Goal: Task Accomplishment & Management: Complete application form

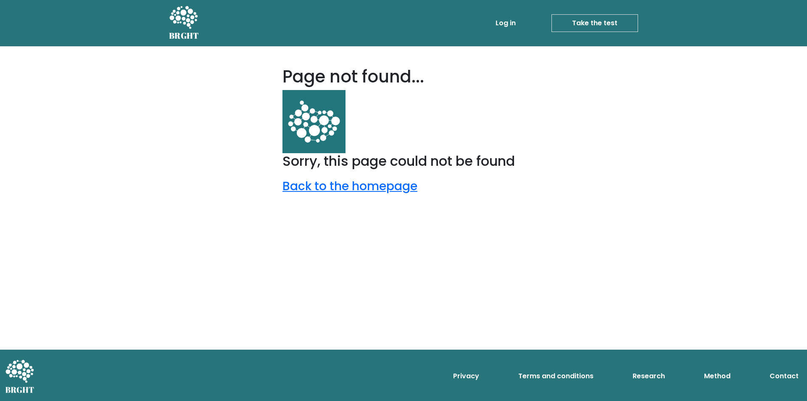
click at [582, 27] on link "Take the test" at bounding box center [595, 23] width 87 height 18
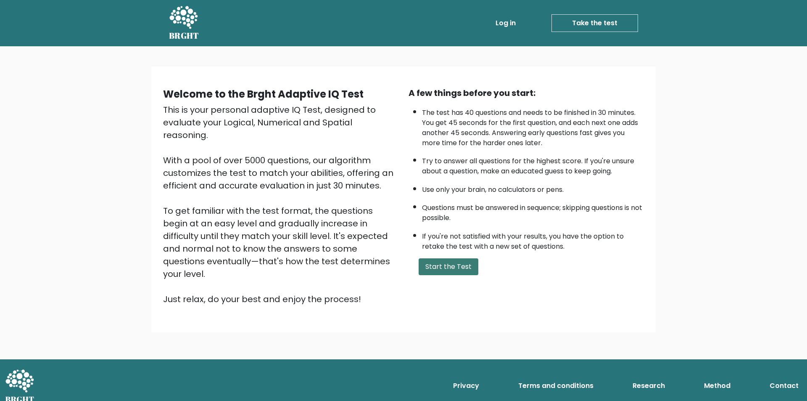
click at [457, 265] on button "Start the Test" at bounding box center [449, 266] width 60 height 17
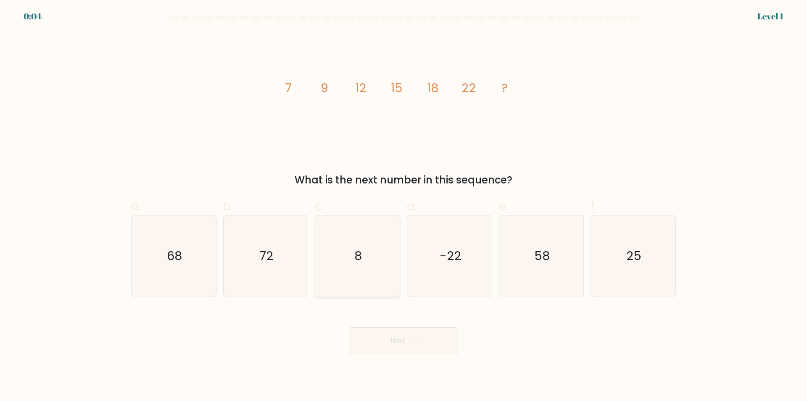
click at [362, 252] on text "8" at bounding box center [359, 256] width 8 height 17
click at [404, 206] on input "c. 8" at bounding box center [404, 203] width 0 height 5
radio input "true"
click at [397, 340] on button "Next" at bounding box center [403, 340] width 109 height 27
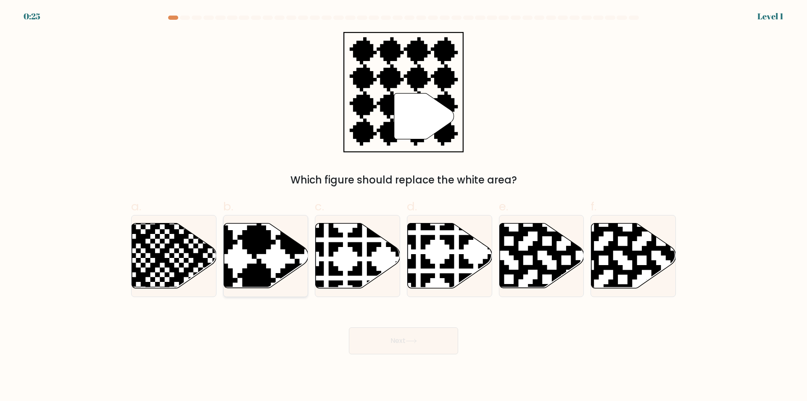
click at [270, 261] on icon at bounding box center [266, 255] width 85 height 65
click at [404, 206] on input "b." at bounding box center [404, 203] width 0 height 5
radio input "true"
click at [387, 341] on button "Next" at bounding box center [403, 340] width 109 height 27
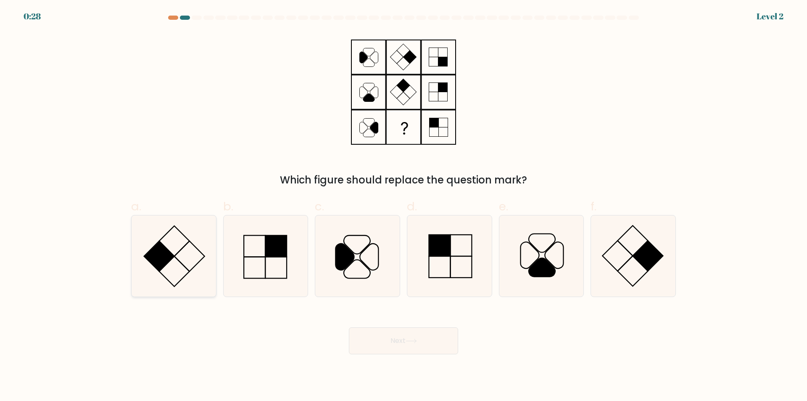
click at [187, 260] on icon at bounding box center [173, 255] width 81 height 81
click at [404, 206] on input "a." at bounding box center [404, 203] width 0 height 5
radio input "true"
click at [421, 343] on button "Next" at bounding box center [403, 340] width 109 height 27
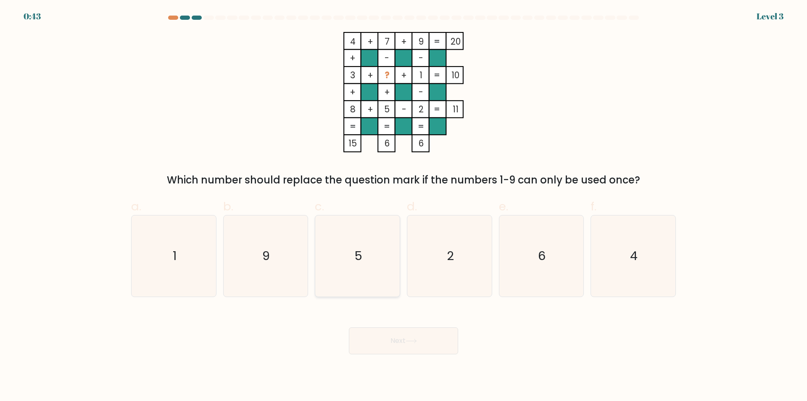
click at [367, 249] on icon "5" at bounding box center [357, 255] width 81 height 81
click at [404, 206] on input "c. 5" at bounding box center [404, 203] width 0 height 5
radio input "true"
click at [548, 253] on icon "6" at bounding box center [541, 255] width 81 height 81
click at [404, 206] on input "e. 6" at bounding box center [404, 203] width 0 height 5
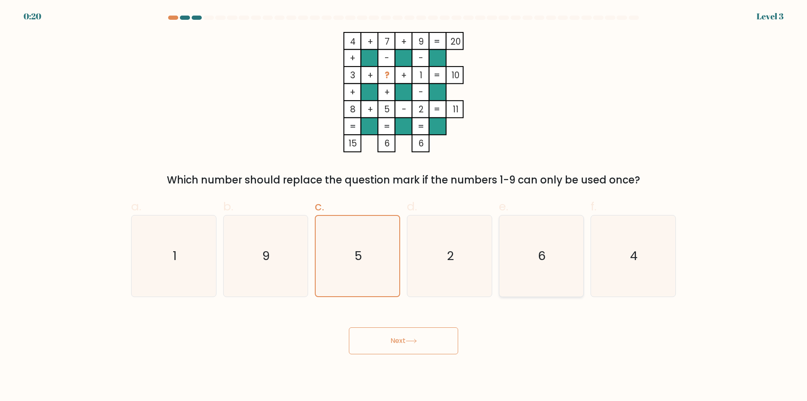
radio input "true"
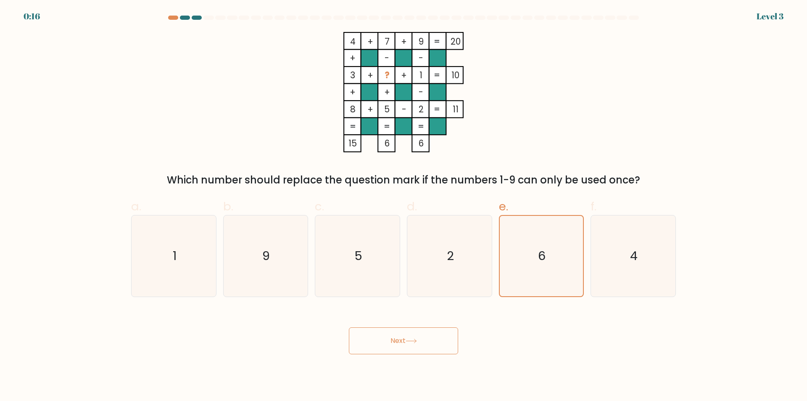
click at [417, 343] on icon at bounding box center [411, 340] width 11 height 5
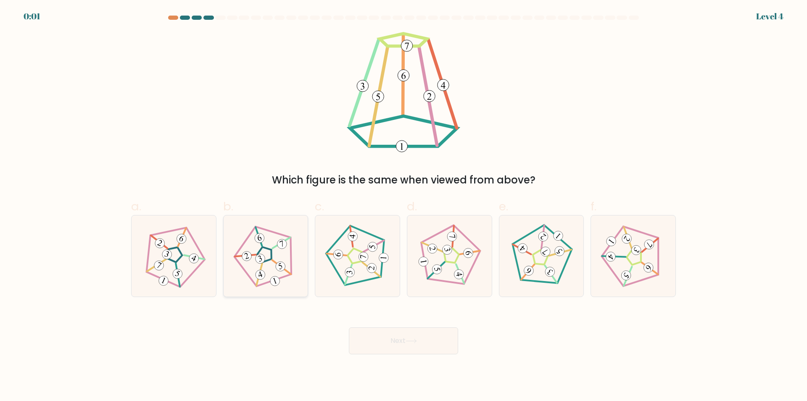
click at [273, 271] on icon at bounding box center [265, 256] width 65 height 65
click at [404, 206] on input "b." at bounding box center [404, 203] width 0 height 5
radio input "true"
click at [381, 339] on button "Next" at bounding box center [403, 340] width 109 height 27
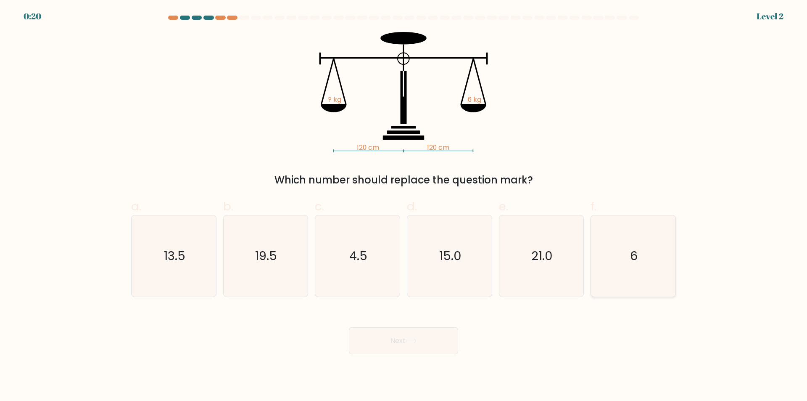
click at [626, 250] on icon "6" at bounding box center [633, 255] width 81 height 81
click at [404, 206] on input "f. 6" at bounding box center [404, 203] width 0 height 5
radio input "true"
click at [434, 346] on button "Next" at bounding box center [403, 340] width 109 height 27
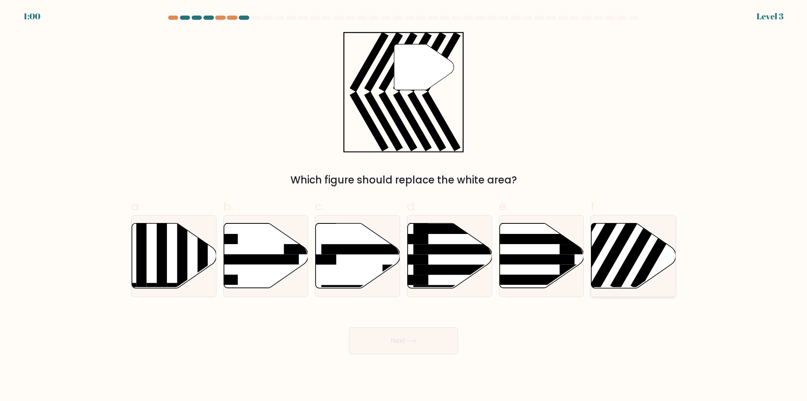
click at [636, 265] on icon at bounding box center [634, 255] width 85 height 65
click at [404, 206] on input "f." at bounding box center [404, 203] width 0 height 5
radio input "true"
click at [390, 343] on button "Next" at bounding box center [403, 340] width 109 height 27
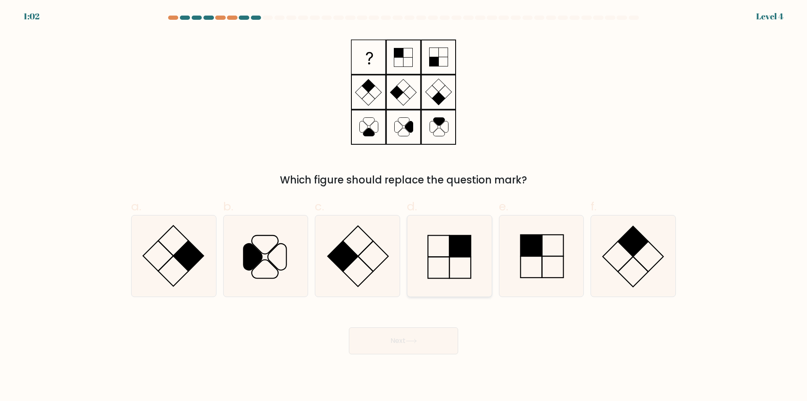
click at [439, 261] on icon at bounding box center [449, 255] width 81 height 81
click at [404, 206] on input "d." at bounding box center [404, 203] width 0 height 5
radio input "true"
click at [399, 335] on button "Next" at bounding box center [403, 340] width 109 height 27
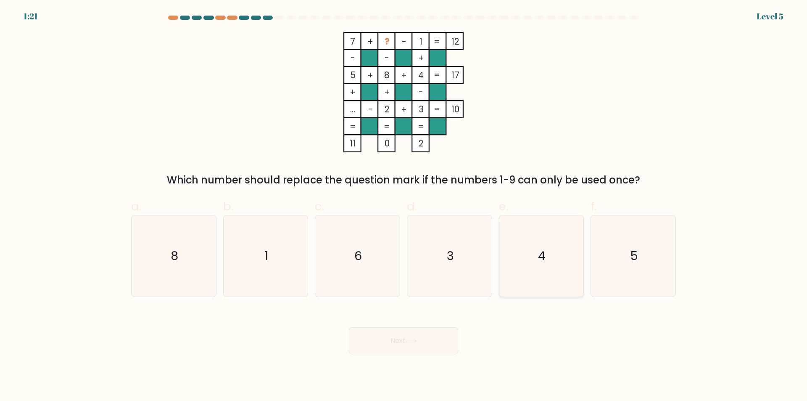
click at [550, 249] on icon "4" at bounding box center [541, 255] width 81 height 81
click at [404, 206] on input "e. 4" at bounding box center [404, 203] width 0 height 5
radio input "true"
click at [392, 337] on button "Next" at bounding box center [403, 340] width 109 height 27
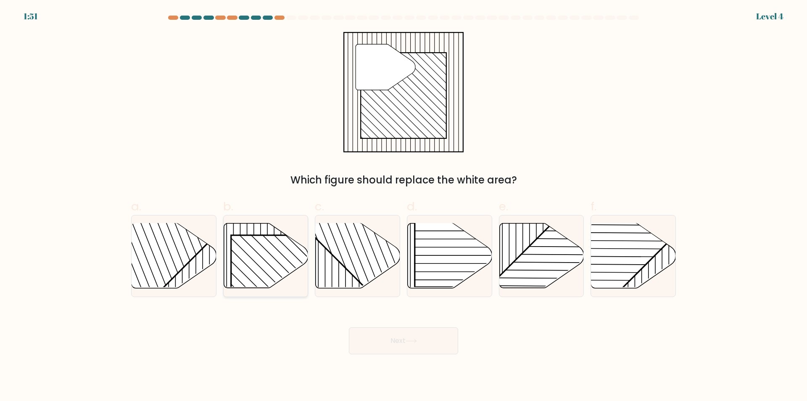
click at [249, 243] on rect at bounding box center [291, 295] width 121 height 121
click at [404, 206] on input "b." at bounding box center [404, 203] width 0 height 5
radio input "true"
click at [373, 340] on button "Next" at bounding box center [403, 340] width 109 height 27
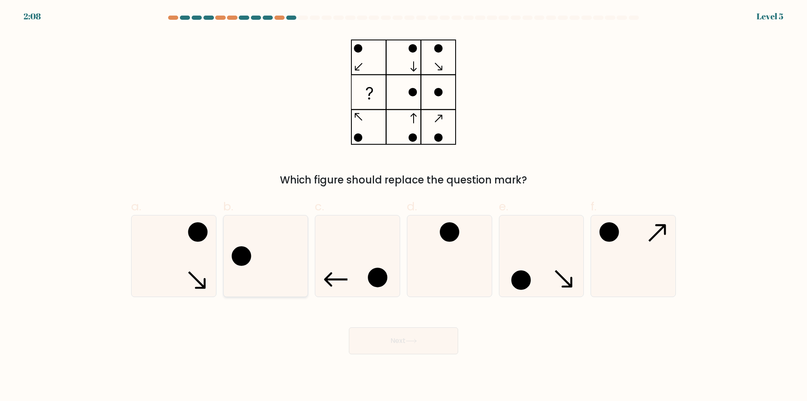
click at [267, 240] on icon at bounding box center [265, 255] width 81 height 81
click at [404, 206] on input "b." at bounding box center [404, 203] width 0 height 5
radio input "true"
click at [415, 336] on button "Next" at bounding box center [403, 340] width 109 height 27
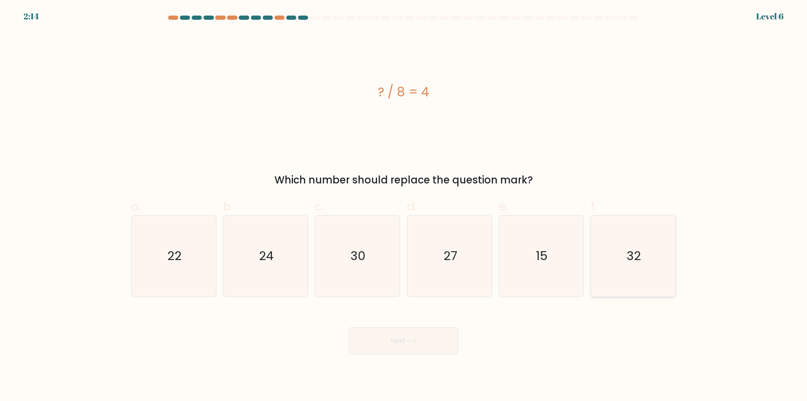
click at [628, 271] on icon "32" at bounding box center [633, 255] width 81 height 81
click at [404, 206] on input "f. 32" at bounding box center [404, 203] width 0 height 5
radio input "true"
click at [392, 341] on button "Next" at bounding box center [403, 340] width 109 height 27
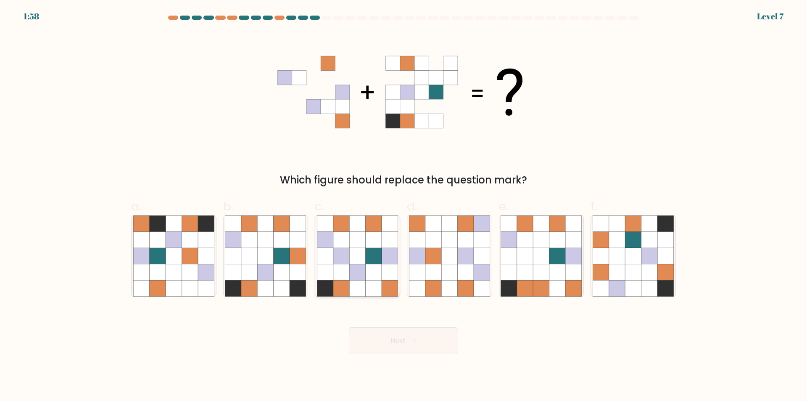
click at [334, 247] on icon at bounding box center [341, 240] width 16 height 16
click at [404, 206] on input "c." at bounding box center [404, 203] width 0 height 5
radio input "true"
click at [405, 339] on button "Next" at bounding box center [403, 340] width 109 height 27
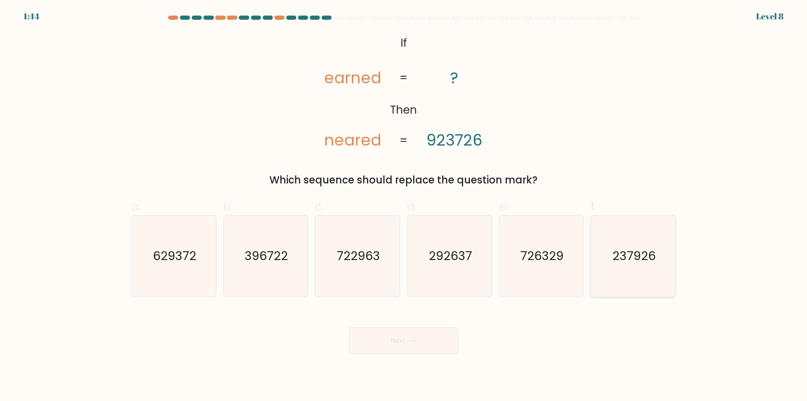
click at [655, 258] on text "237926" at bounding box center [634, 256] width 43 height 17
click at [404, 206] on input "f. 237926" at bounding box center [404, 203] width 0 height 5
radio input "true"
click at [433, 337] on button "Next" at bounding box center [403, 340] width 109 height 27
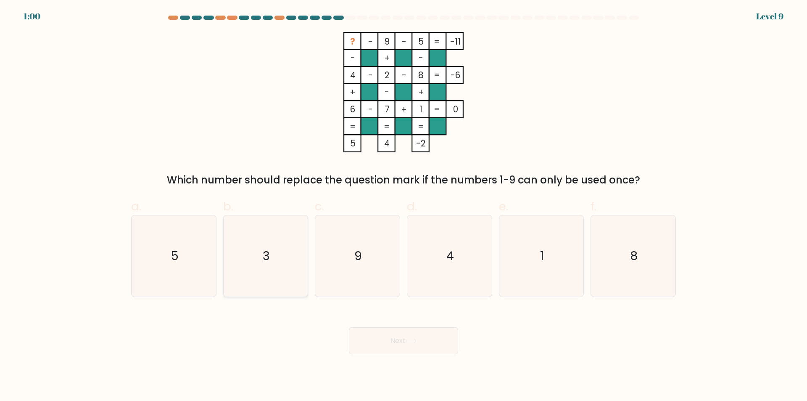
click at [272, 265] on icon "3" at bounding box center [265, 255] width 81 height 81
click at [404, 206] on input "b. 3" at bounding box center [404, 203] width 0 height 5
radio input "true"
click at [397, 345] on button "Next" at bounding box center [403, 340] width 109 height 27
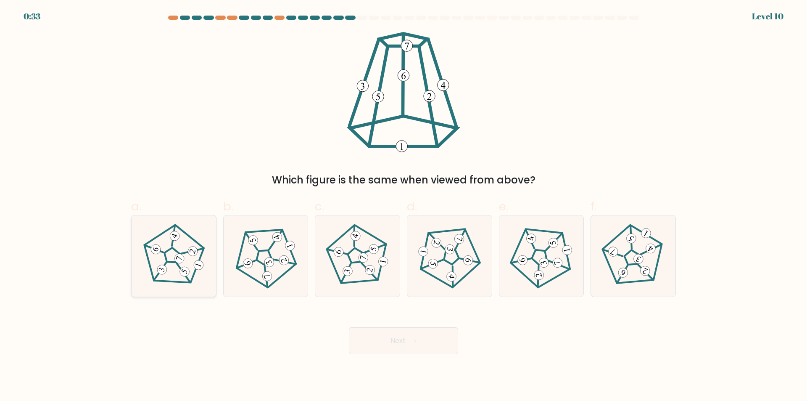
click at [176, 267] on icon at bounding box center [173, 256] width 65 height 65
click at [404, 206] on input "a." at bounding box center [404, 203] width 0 height 5
radio input "true"
click at [415, 344] on button "Next" at bounding box center [403, 340] width 109 height 27
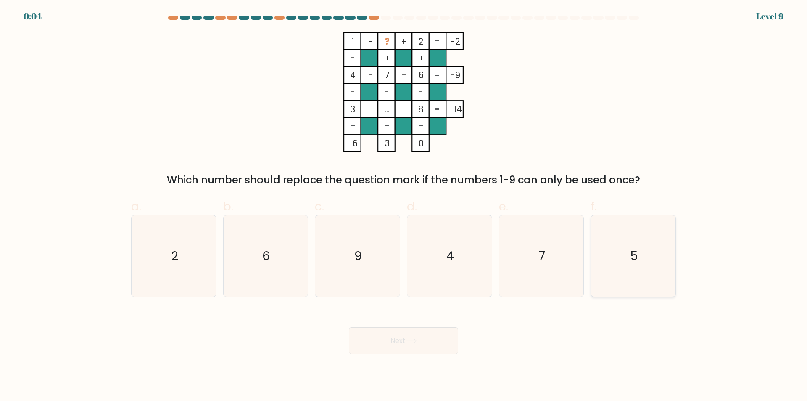
click at [631, 260] on text "5" at bounding box center [634, 256] width 8 height 17
click at [404, 206] on input "f. 5" at bounding box center [404, 203] width 0 height 5
radio input "true"
click at [398, 341] on button "Next" at bounding box center [403, 340] width 109 height 27
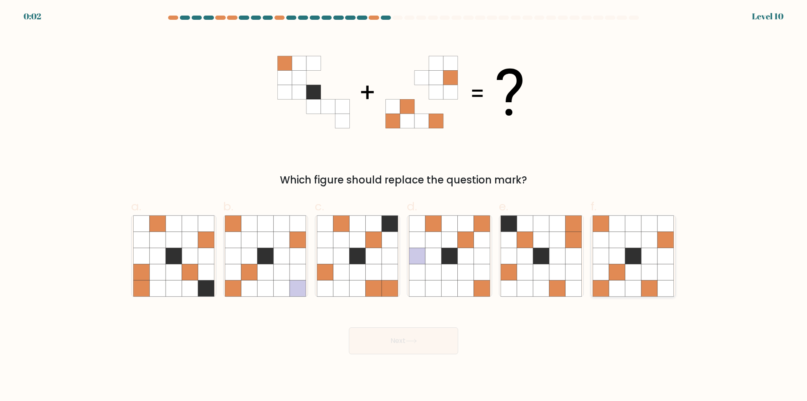
click at [618, 254] on icon at bounding box center [617, 256] width 16 height 16
click at [404, 206] on input "f." at bounding box center [404, 203] width 0 height 5
radio input "true"
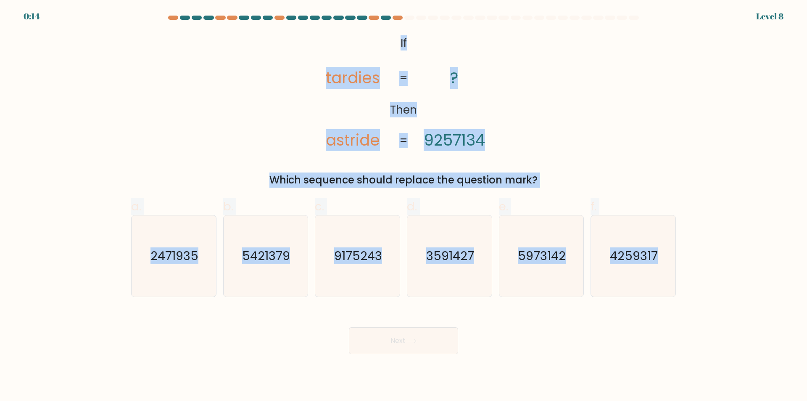
drag, startPoint x: 686, startPoint y: 257, endPoint x: 310, endPoint y: 20, distance: 444.7
click at [310, 20] on form "If ?" at bounding box center [403, 185] width 807 height 338
copy form "@import url('https://fonts.googleapis.com/css?family=Abril+Fatface:400,100,100i…"
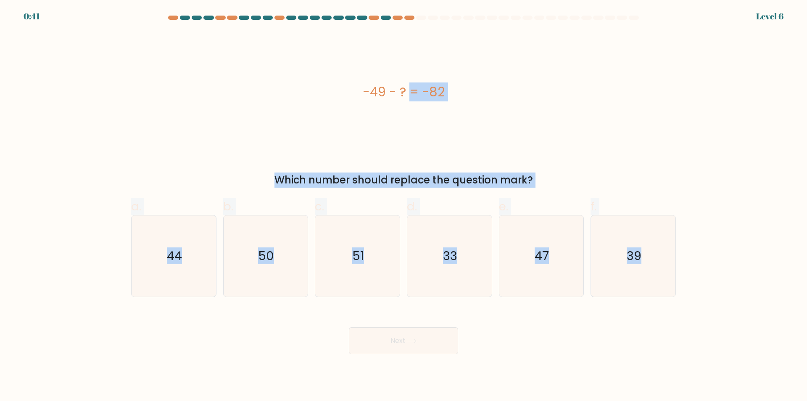
drag, startPoint x: 653, startPoint y: 267, endPoint x: 356, endPoint y: 97, distance: 342.7
click at [356, 97] on form "a." at bounding box center [403, 185] width 807 height 338
copy form "-49 - ? = -82 Which number should replace the question mark? a. 44 b. 50 c. 51 …"
click at [465, 270] on icon "33" at bounding box center [449, 255] width 81 height 81
click at [404, 206] on input "d. 33" at bounding box center [404, 203] width 0 height 5
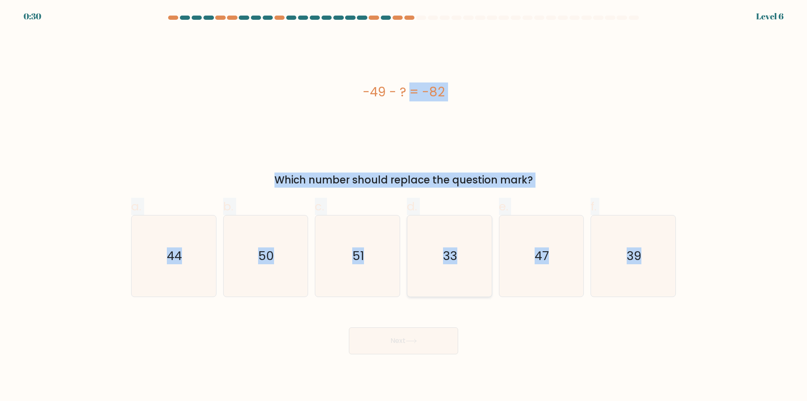
radio input "true"
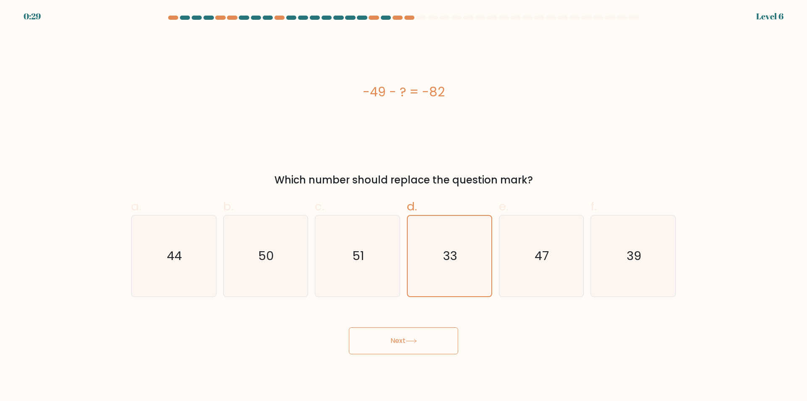
click at [413, 343] on icon at bounding box center [411, 340] width 11 height 5
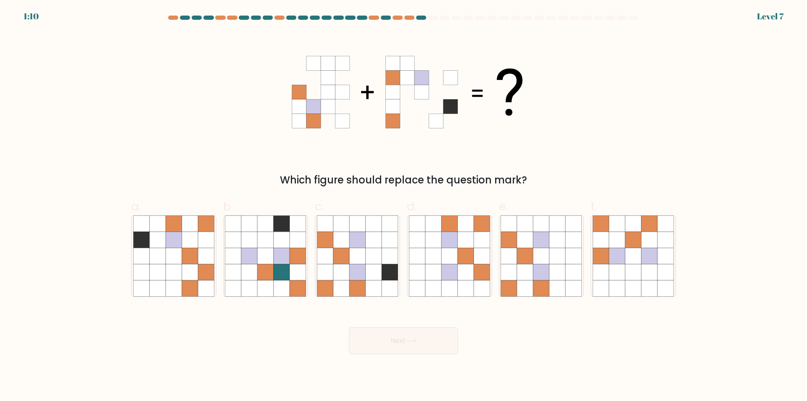
drag, startPoint x: 264, startPoint y: 54, endPoint x: 448, endPoint y: 112, distance: 193.5
click at [448, 112] on div "Which figure should replace the question mark?" at bounding box center [403, 110] width 555 height 156
click at [423, 80] on icon at bounding box center [422, 78] width 14 height 14
click at [354, 235] on icon at bounding box center [357, 240] width 16 height 16
click at [404, 206] on input "c." at bounding box center [404, 203] width 0 height 5
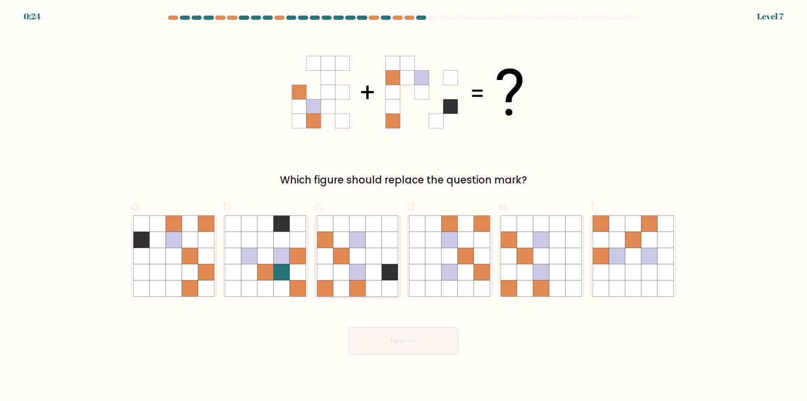
radio input "true"
click at [384, 346] on button "Next" at bounding box center [403, 340] width 109 height 27
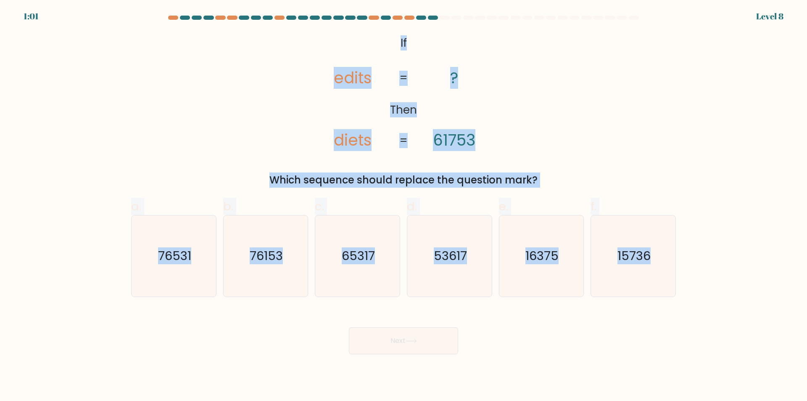
copy form "If Then edits diets ? 61753 = = Which sequence should replace the question mark…"
drag, startPoint x: 676, startPoint y: 279, endPoint x: 380, endPoint y: 32, distance: 386.3
click at [380, 32] on form "If ?" at bounding box center [403, 185] width 807 height 338
click at [260, 236] on icon "76153" at bounding box center [265, 255] width 81 height 81
click at [404, 206] on input "b. 76153" at bounding box center [404, 203] width 0 height 5
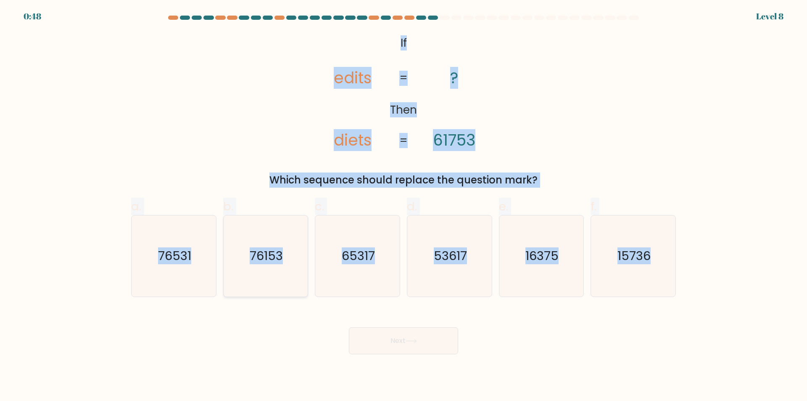
radio input "true"
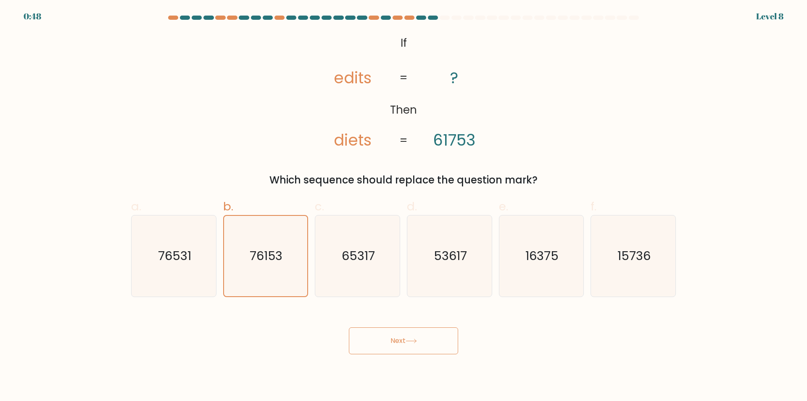
click at [403, 340] on button "Next" at bounding box center [403, 340] width 109 height 27
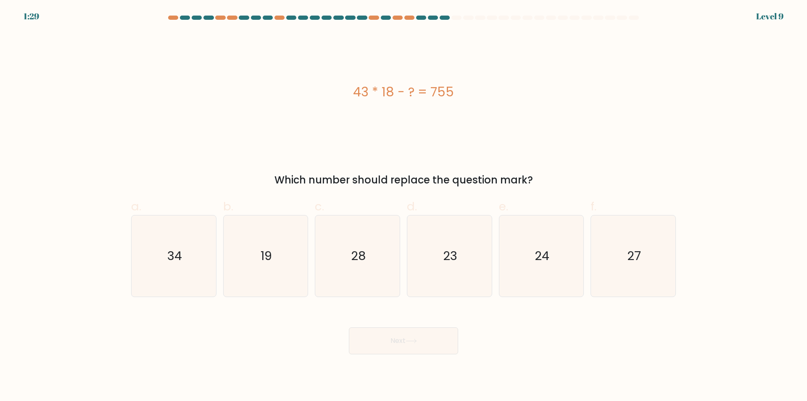
drag, startPoint x: 546, startPoint y: 180, endPoint x: 341, endPoint y: 83, distance: 226.8
click at [341, 83] on div "43 * 18 - ? = 755 Which number should replace the question mark?" at bounding box center [403, 110] width 555 height 156
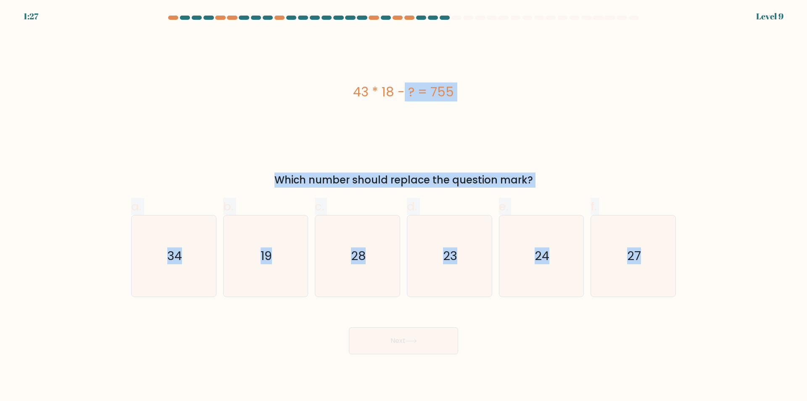
drag, startPoint x: 748, startPoint y: 309, endPoint x: 356, endPoint y: 94, distance: 447.4
click at [356, 94] on form "a." at bounding box center [403, 185] width 807 height 338
copy form "43 * 18 - ? = 755 Which number should replace the question mark? a. 34 b. 19 c.…"
click at [290, 246] on icon "19" at bounding box center [265, 255] width 81 height 81
click at [404, 206] on input "b. 19" at bounding box center [404, 203] width 0 height 5
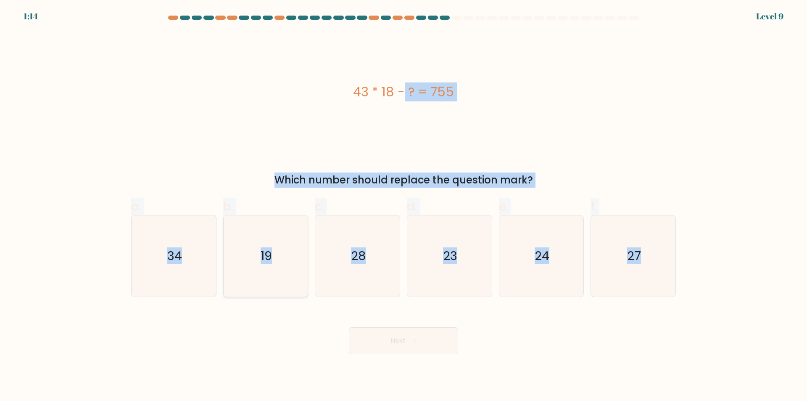
radio input "true"
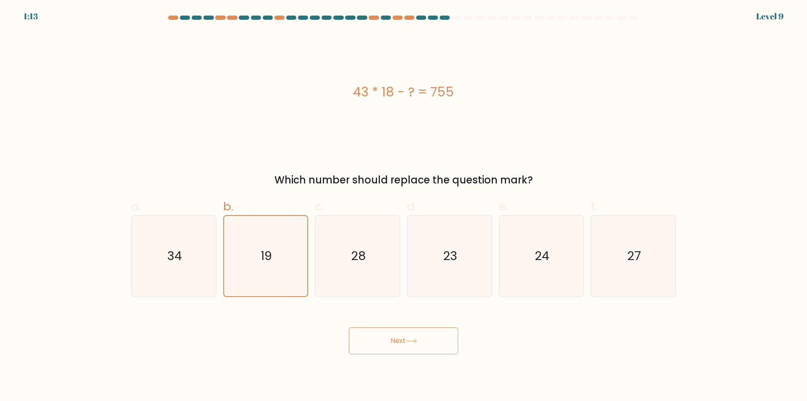
click at [410, 341] on icon at bounding box center [411, 341] width 10 height 4
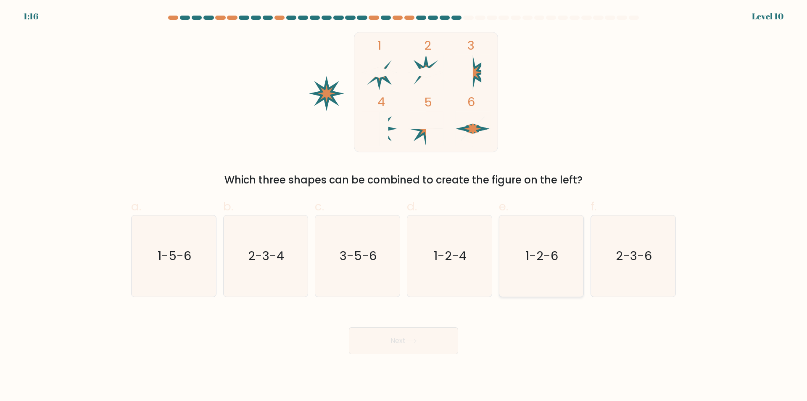
click at [547, 259] on text "1-2-6" at bounding box center [542, 256] width 33 height 17
click at [404, 206] on input "e. 1-2-6" at bounding box center [404, 203] width 0 height 5
radio input "true"
click at [396, 344] on button "Next" at bounding box center [403, 340] width 109 height 27
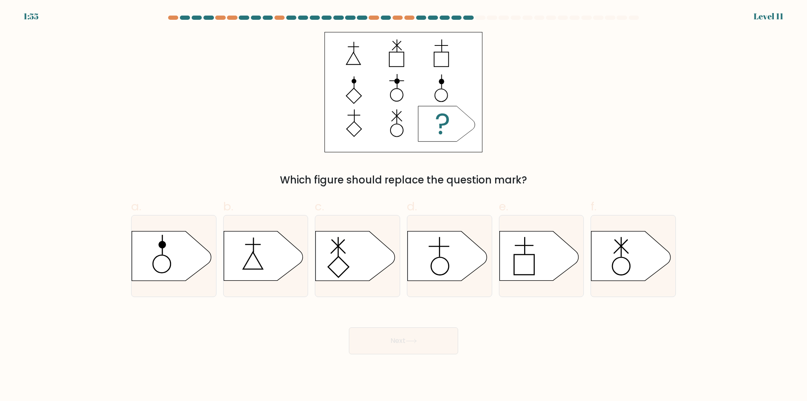
drag, startPoint x: 533, startPoint y: 177, endPoint x: 471, endPoint y: 156, distance: 64.9
click at [471, 156] on div "Which figure should replace the question mark?" at bounding box center [403, 110] width 555 height 156
drag, startPoint x: 722, startPoint y: 270, endPoint x: 500, endPoint y: 181, distance: 239.0
click at [500, 181] on form "a." at bounding box center [403, 185] width 807 height 338
click at [689, 132] on form "a." at bounding box center [403, 185] width 807 height 338
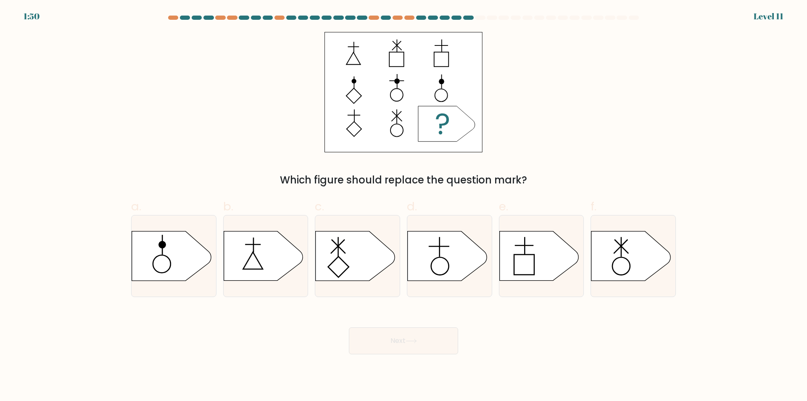
drag, startPoint x: 341, startPoint y: 38, endPoint x: 418, endPoint y: 84, distance: 89.7
click at [418, 84] on rect at bounding box center [404, 92] width 158 height 120
click at [140, 163] on div "Which figure should replace the question mark?" at bounding box center [403, 110] width 555 height 156
click at [454, 251] on icon at bounding box center [447, 255] width 79 height 49
click at [404, 206] on input "d." at bounding box center [404, 203] width 0 height 5
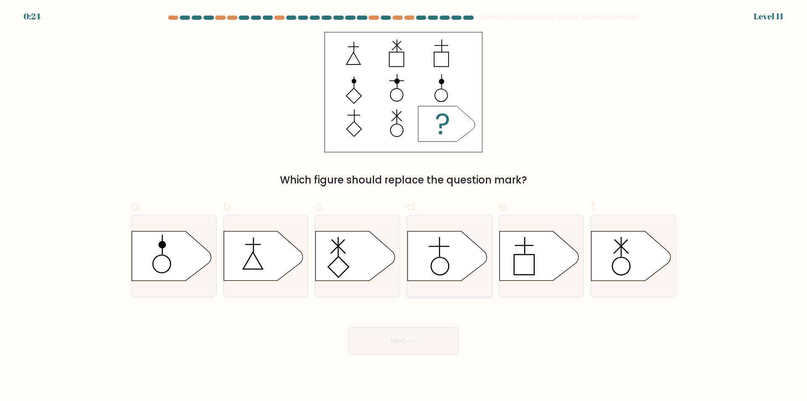
radio input "true"
click at [406, 338] on button "Next" at bounding box center [403, 340] width 109 height 27
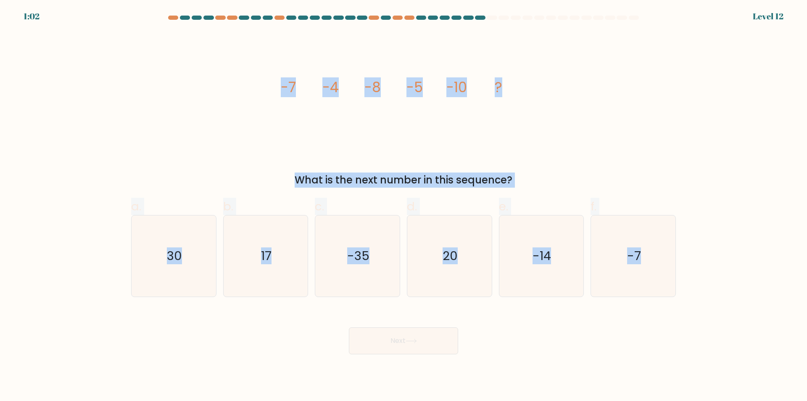
drag, startPoint x: 684, startPoint y: 280, endPoint x: 276, endPoint y: 74, distance: 456.9
click at [276, 74] on form at bounding box center [403, 185] width 807 height 338
copy form "-7 -4 -8 -5 -10 ? What is the next number in this sequence? a. 30 b. 17 c. -35 …"
click at [623, 261] on icon "-7" at bounding box center [633, 255] width 81 height 81
click at [404, 206] on input "f. -7" at bounding box center [404, 203] width 0 height 5
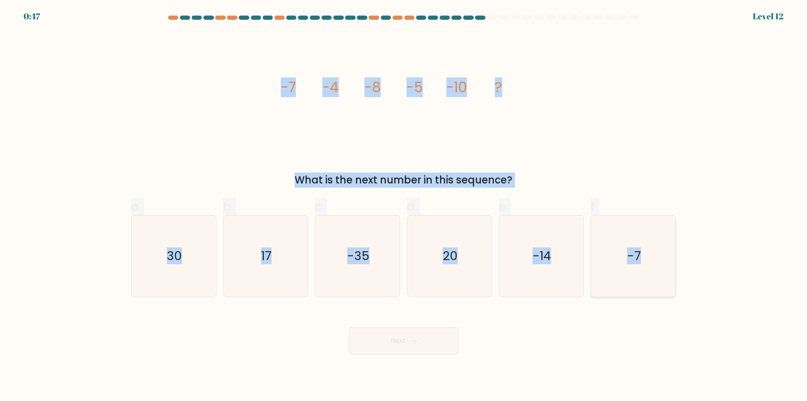
radio input "true"
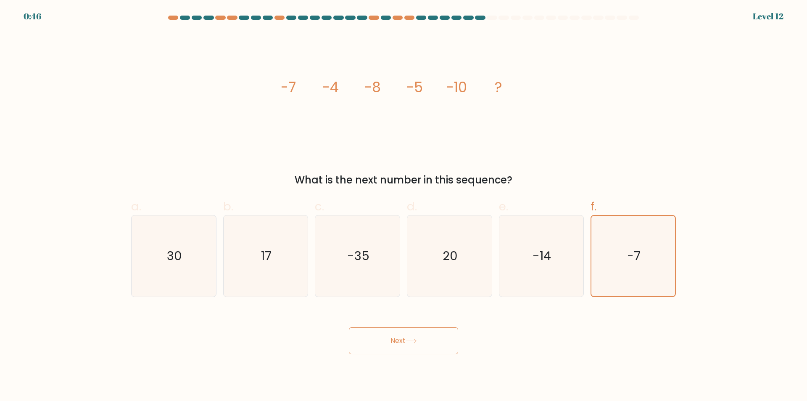
click at [394, 338] on button "Next" at bounding box center [403, 340] width 109 height 27
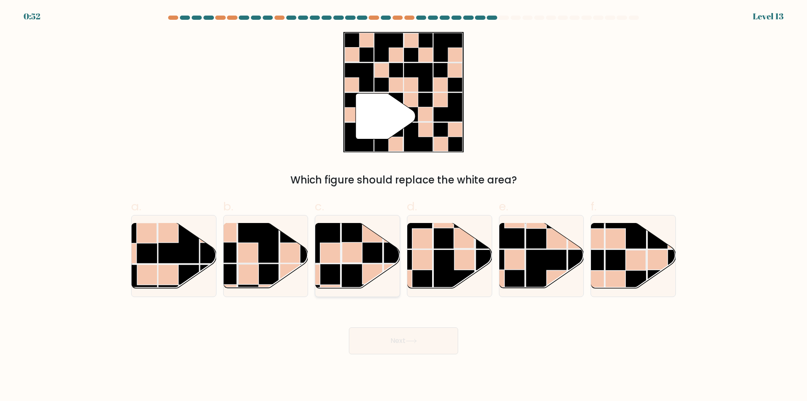
click at [343, 267] on rect at bounding box center [362, 284] width 41 height 41
click at [404, 206] on input "c." at bounding box center [404, 203] width 0 height 5
radio input "true"
click at [408, 344] on button "Next" at bounding box center [403, 340] width 109 height 27
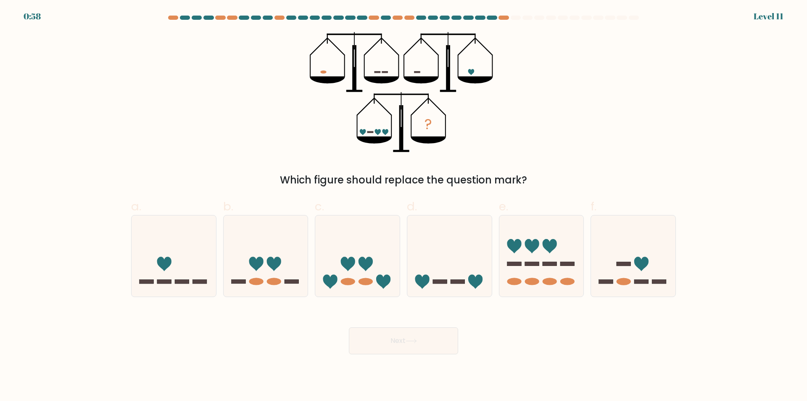
click at [61, 184] on form at bounding box center [403, 185] width 807 height 338
click at [436, 250] on icon at bounding box center [449, 256] width 85 height 70
click at [404, 206] on input "d." at bounding box center [404, 203] width 0 height 5
radio input "true"
click at [424, 346] on button "Next" at bounding box center [403, 340] width 109 height 27
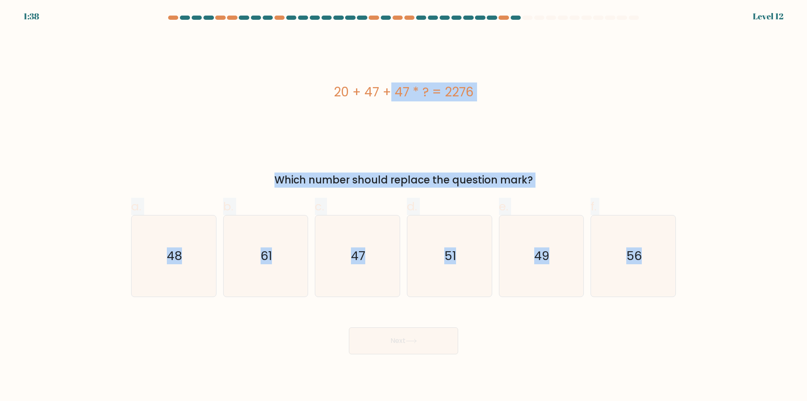
drag, startPoint x: 684, startPoint y: 270, endPoint x: 319, endPoint y: 87, distance: 408.7
click at [319, 87] on form "a." at bounding box center [403, 185] width 807 height 338
copy form "20 + 47 + 47 * ? = 2276 Which number should replace the question mark? a. 48 b.…"
click at [385, 241] on icon "47" at bounding box center [357, 255] width 81 height 81
click at [404, 206] on input "c. 47" at bounding box center [404, 203] width 0 height 5
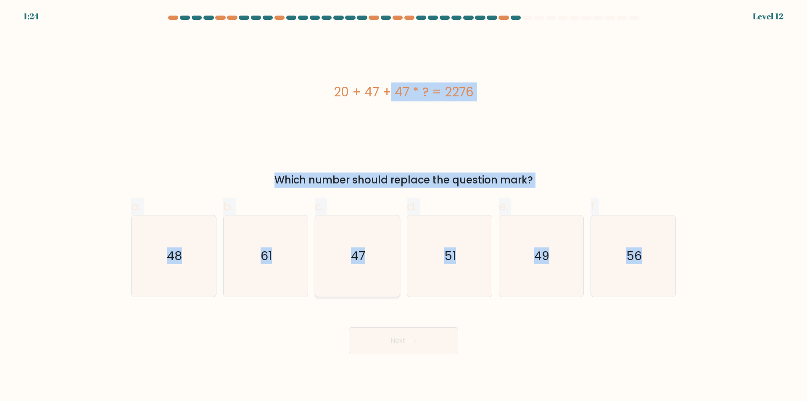
radio input "true"
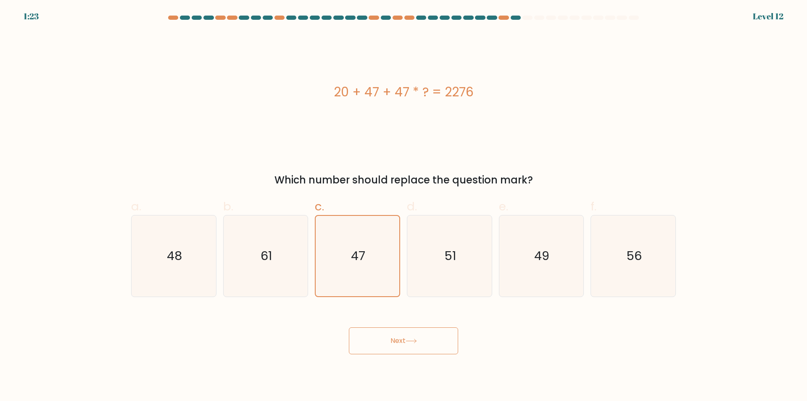
click at [404, 347] on button "Next" at bounding box center [403, 340] width 109 height 27
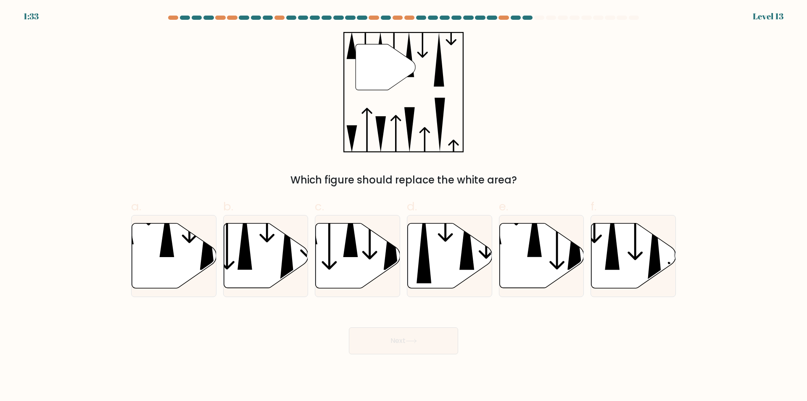
click at [180, 139] on div "" Which figure should replace the white area?" at bounding box center [403, 110] width 555 height 156
click at [253, 254] on icon at bounding box center [266, 255] width 85 height 65
click at [404, 206] on input "b." at bounding box center [404, 203] width 0 height 5
radio input "true"
click at [410, 344] on button "Next" at bounding box center [403, 340] width 109 height 27
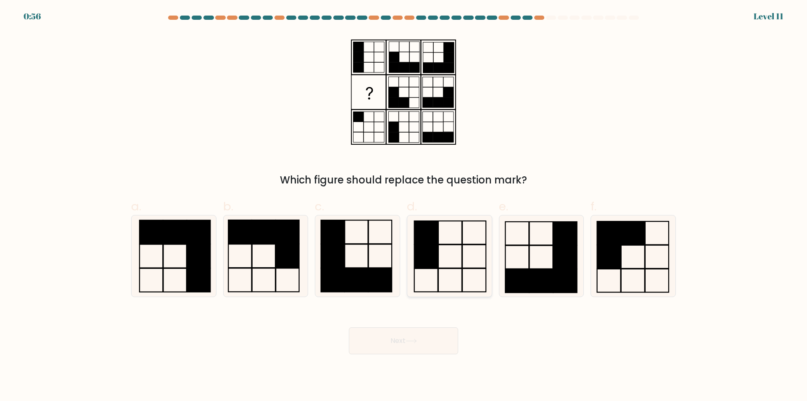
click at [481, 261] on icon at bounding box center [449, 255] width 81 height 81
click at [404, 206] on input "d." at bounding box center [404, 203] width 0 height 5
radio input "true"
click at [421, 346] on button "Next" at bounding box center [403, 340] width 109 height 27
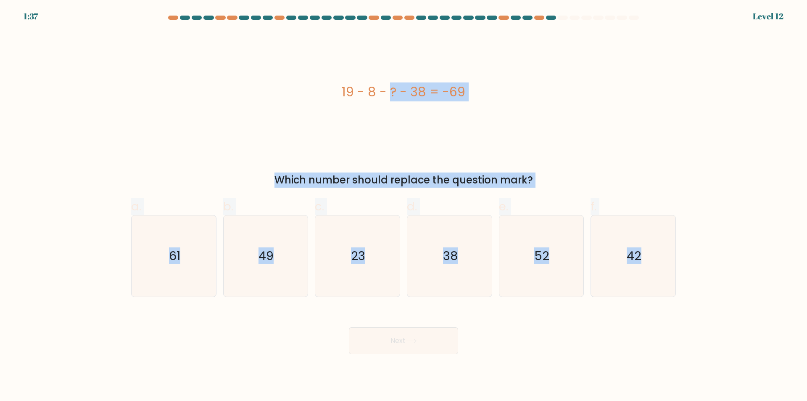
drag, startPoint x: 731, startPoint y: 271, endPoint x: 326, endPoint y: 48, distance: 462.5
click at [326, 48] on form "a." at bounding box center [403, 185] width 807 height 338
copy form "19 - 8 - ? - 38 = -69 Which number should replace the question mark? a. 61 b. 4…"
click at [637, 264] on text "42" at bounding box center [634, 256] width 15 height 17
click at [404, 206] on input "f. 42" at bounding box center [404, 203] width 0 height 5
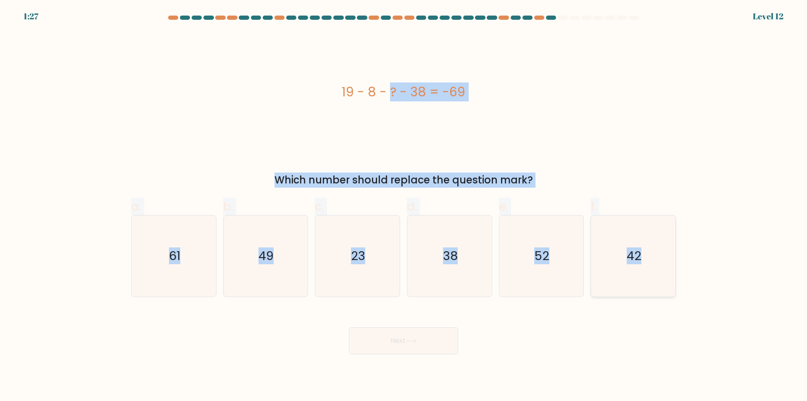
radio input "true"
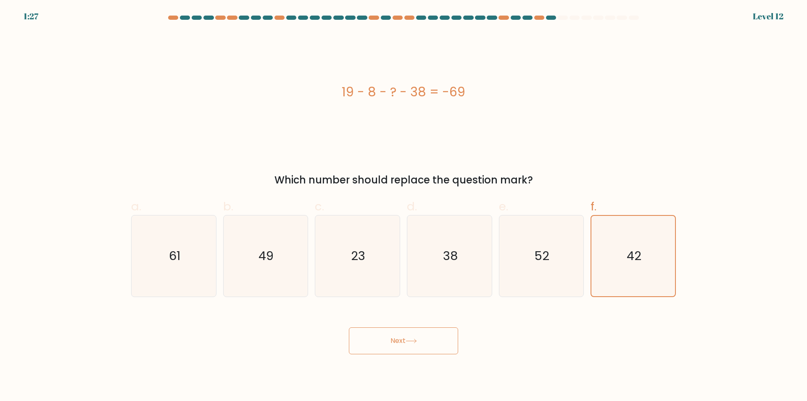
click at [387, 341] on button "Next" at bounding box center [403, 340] width 109 height 27
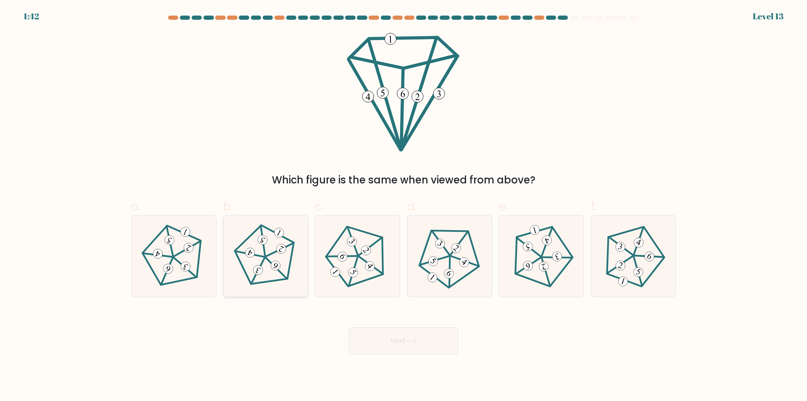
click at [268, 264] on icon at bounding box center [265, 256] width 65 height 65
click at [404, 206] on input "b." at bounding box center [404, 203] width 0 height 5
radio input "true"
click at [433, 344] on button "Next" at bounding box center [403, 340] width 109 height 27
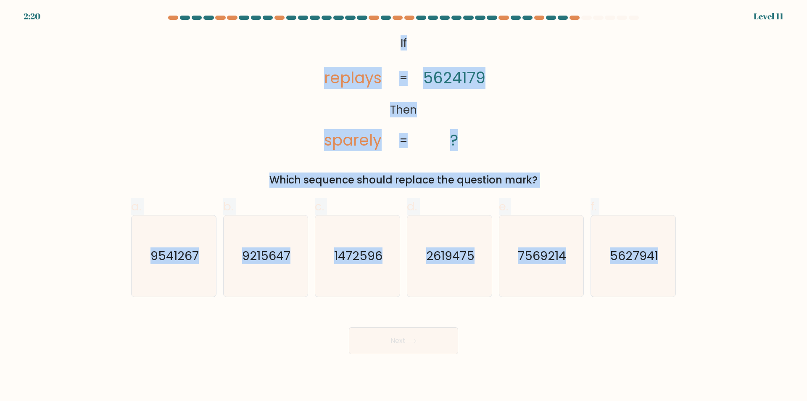
drag, startPoint x: 684, startPoint y: 272, endPoint x: 400, endPoint y: 35, distance: 370.1
click at [400, 35] on form "If ?" at bounding box center [403, 185] width 807 height 338
copy form "If Then replays sparely 5624179 ? = = Which sequence should replace the questio…"
click at [254, 226] on icon "9215647" at bounding box center [265, 255] width 81 height 81
click at [404, 206] on input "b. 9215647" at bounding box center [404, 203] width 0 height 5
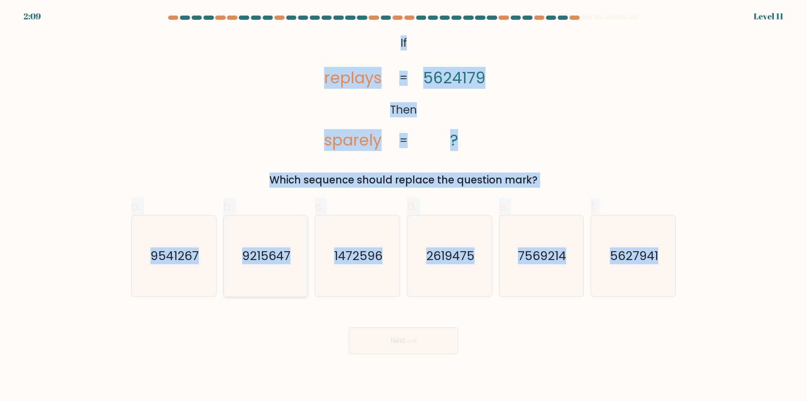
radio input "true"
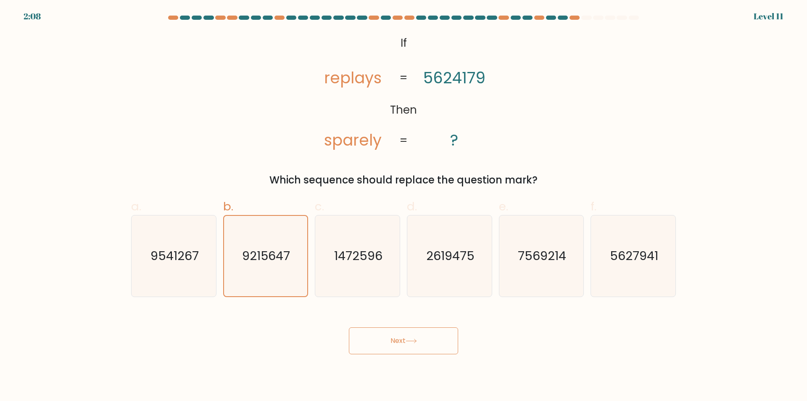
click at [392, 341] on button "Next" at bounding box center [403, 340] width 109 height 27
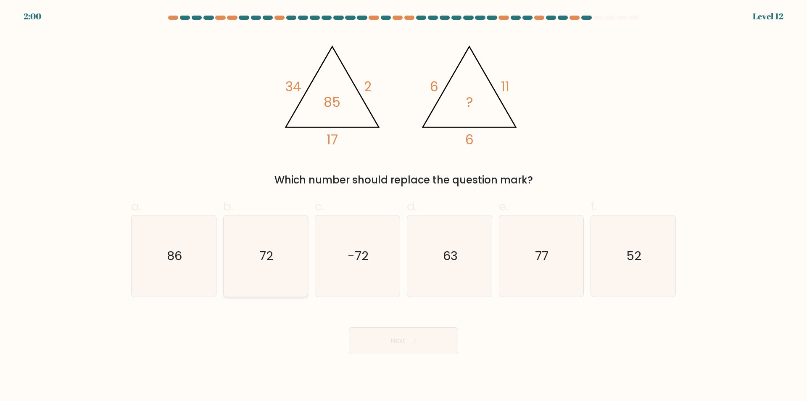
click at [246, 248] on icon "72" at bounding box center [265, 255] width 81 height 81
click at [404, 206] on input "b. 72" at bounding box center [404, 203] width 0 height 5
radio input "true"
click at [558, 255] on icon "77" at bounding box center [541, 255] width 81 height 81
click at [404, 206] on input "e. 77" at bounding box center [404, 203] width 0 height 5
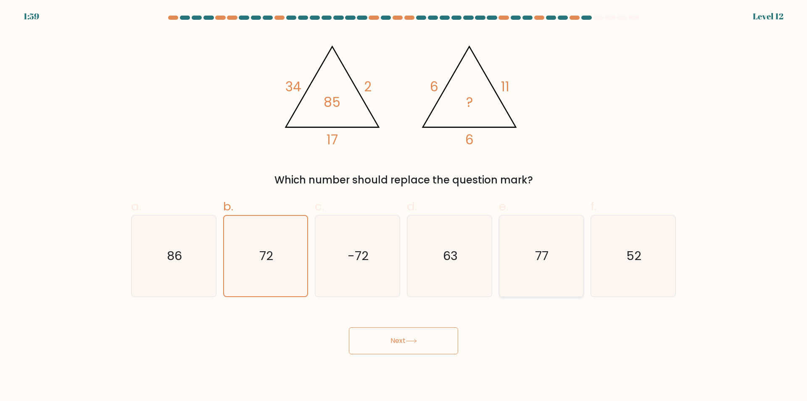
radio input "true"
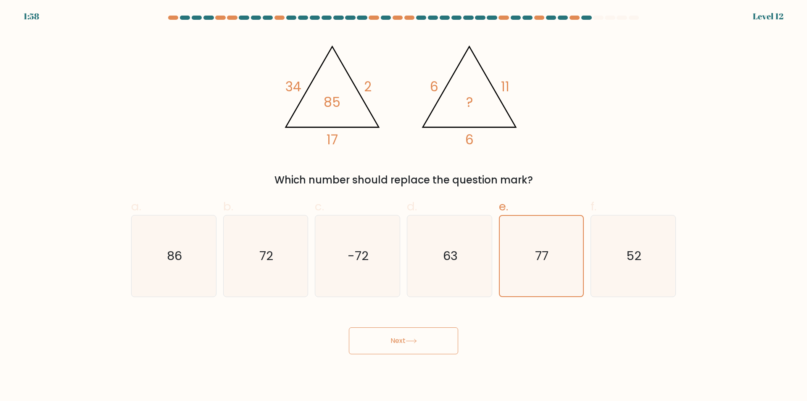
click at [423, 337] on button "Next" at bounding box center [403, 340] width 109 height 27
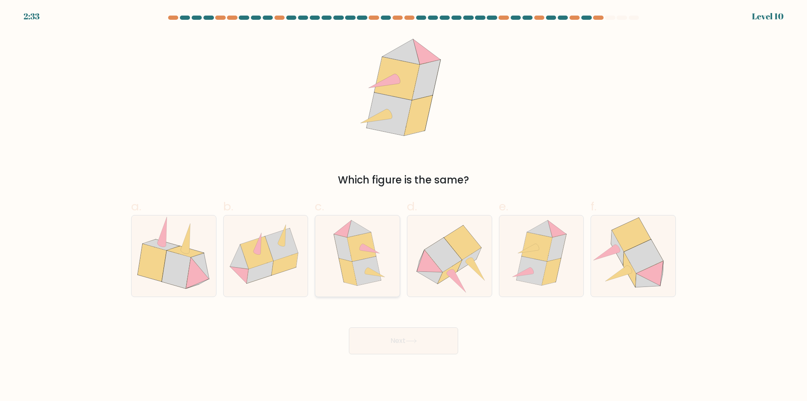
click at [351, 272] on icon at bounding box center [348, 271] width 18 height 27
click at [404, 206] on input "c." at bounding box center [404, 203] width 0 height 5
radio input "true"
click at [389, 345] on button "Next" at bounding box center [403, 340] width 109 height 27
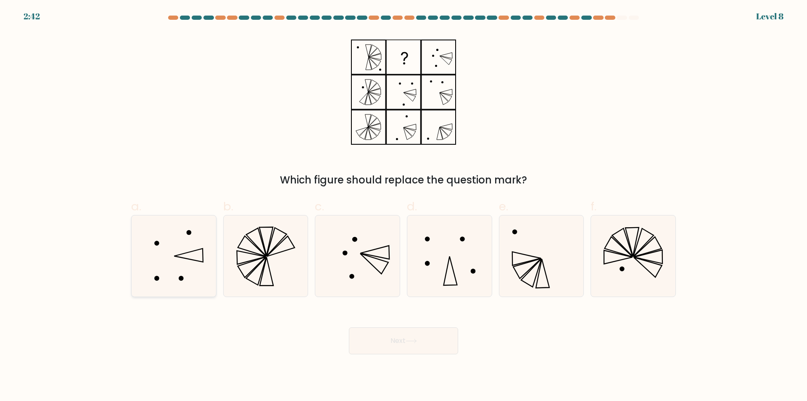
click at [192, 234] on icon at bounding box center [173, 255] width 81 height 81
click at [404, 206] on input "a." at bounding box center [404, 203] width 0 height 5
radio input "true"
click at [411, 348] on button "Next" at bounding box center [403, 340] width 109 height 27
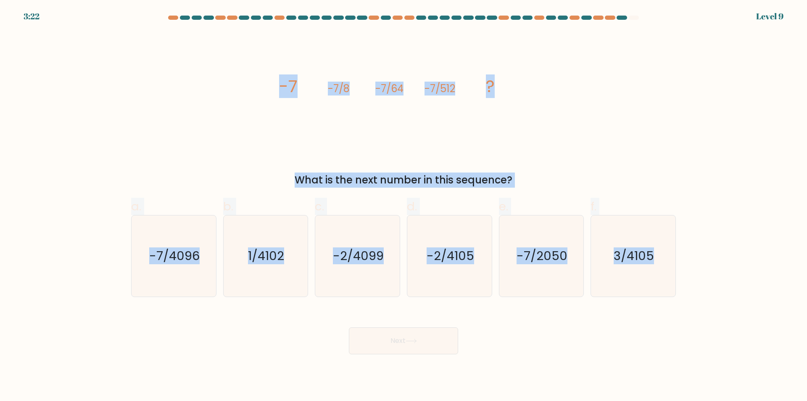
drag, startPoint x: 693, startPoint y: 278, endPoint x: 279, endPoint y: 74, distance: 461.2
click at [279, 74] on form at bounding box center [403, 185] width 807 height 338
copy form "-7 -7/8 -7/64 -7/512 ? What is the next number in this sequence? a. -7/4096 b. …"
click at [191, 268] on icon "-7/4096" at bounding box center [173, 255] width 81 height 81
click at [404, 206] on input "a. -7/4096" at bounding box center [404, 203] width 0 height 5
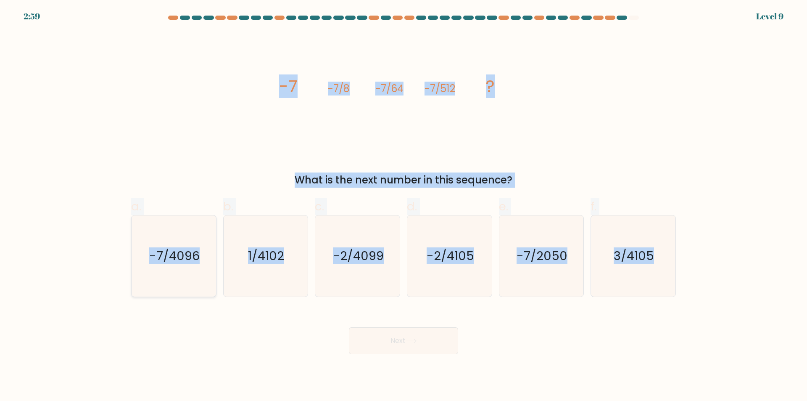
radio input "true"
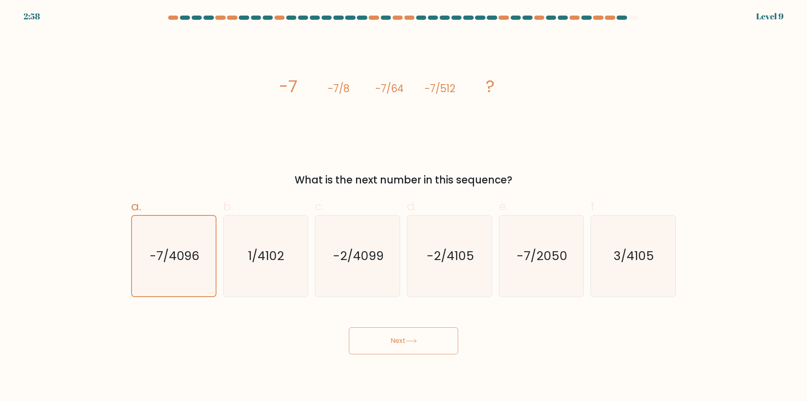
click at [382, 344] on button "Next" at bounding box center [403, 340] width 109 height 27
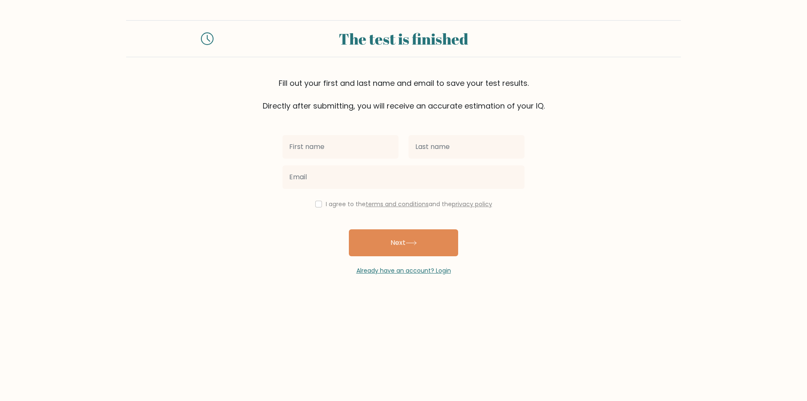
click at [349, 150] on input "text" at bounding box center [341, 147] width 116 height 24
type input "Cherish"
click at [459, 147] on input "text" at bounding box center [467, 147] width 116 height 24
type input "Pesay"
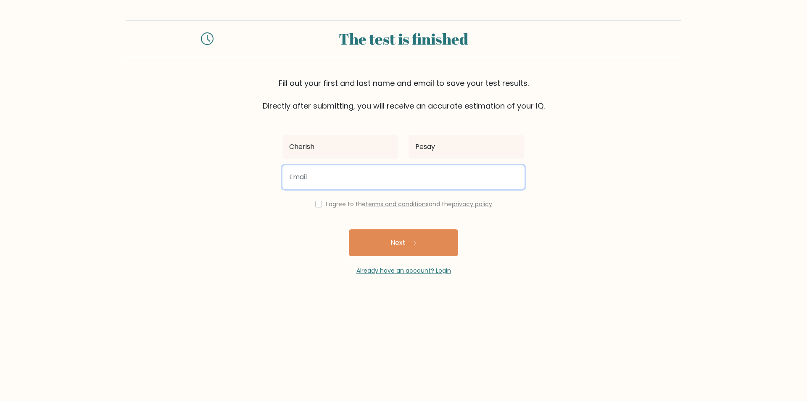
click at [365, 180] on input "email" at bounding box center [404, 177] width 242 height 24
type input "[EMAIL_ADDRESS][DOMAIN_NAME]"
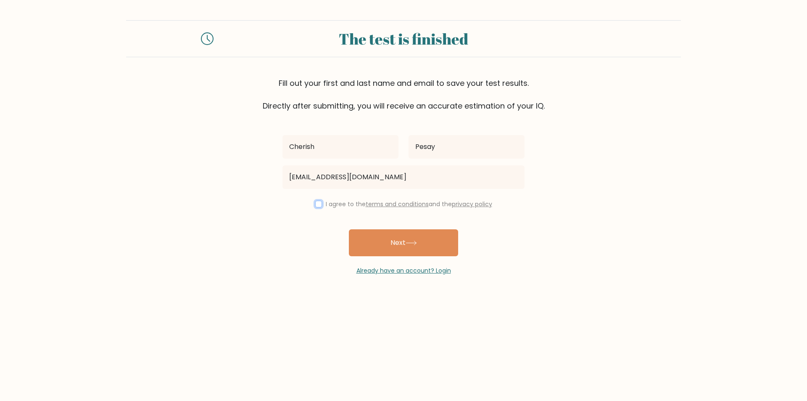
click at [320, 206] on input "checkbox" at bounding box center [318, 204] width 7 height 7
checkbox input "true"
click at [412, 243] on icon at bounding box center [411, 242] width 11 height 5
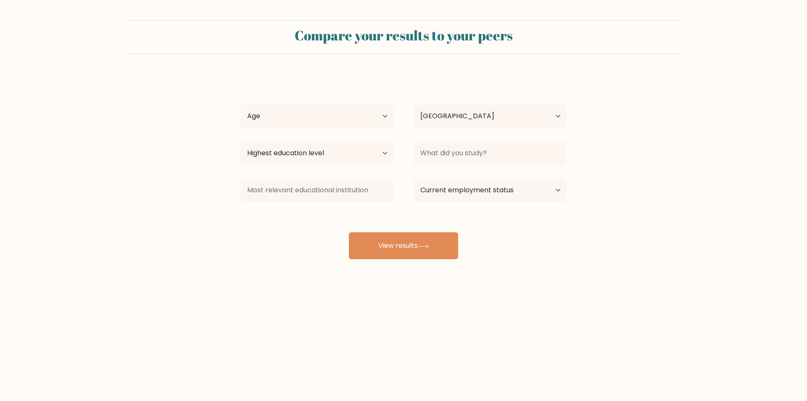
select select "PH"
click at [342, 159] on select "Highest education level No schooling Primary Lower Secondary Upper Secondary Oc…" at bounding box center [316, 153] width 153 height 24
select select "bachelors_degree"
click at [240, 141] on select "Highest education level No schooling Primary Lower Secondary Upper Secondary Oc…" at bounding box center [316, 153] width 153 height 24
click at [443, 156] on input at bounding box center [490, 153] width 153 height 24
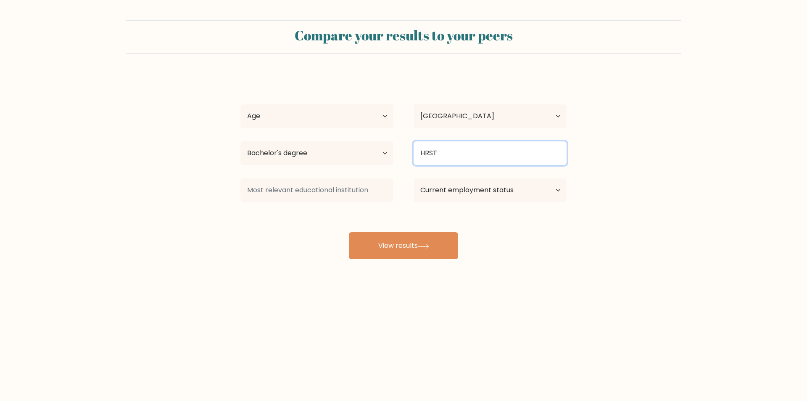
type input "HRST"
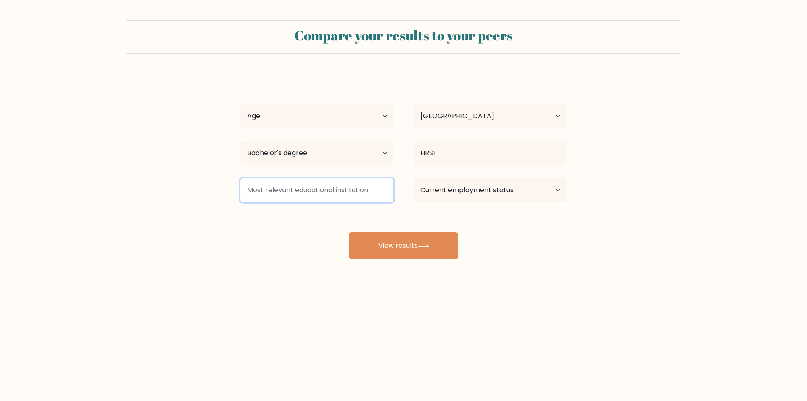
click at [372, 185] on input at bounding box center [316, 190] width 153 height 24
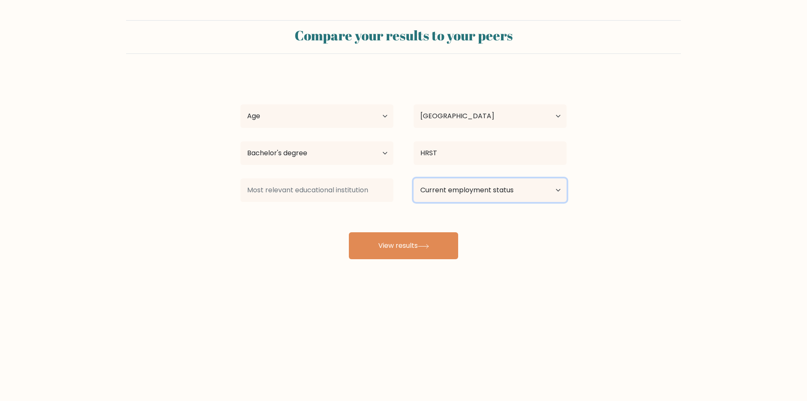
click at [470, 188] on select "Current employment status Employed Student Retired Other / prefer not to answer" at bounding box center [490, 190] width 153 height 24
select select "other"
click at [414, 178] on select "Current employment status Employed Student Retired Other / prefer not to answer" at bounding box center [490, 190] width 153 height 24
click at [444, 195] on select "Current employment status Employed Student Retired Other / prefer not to answer" at bounding box center [490, 190] width 153 height 24
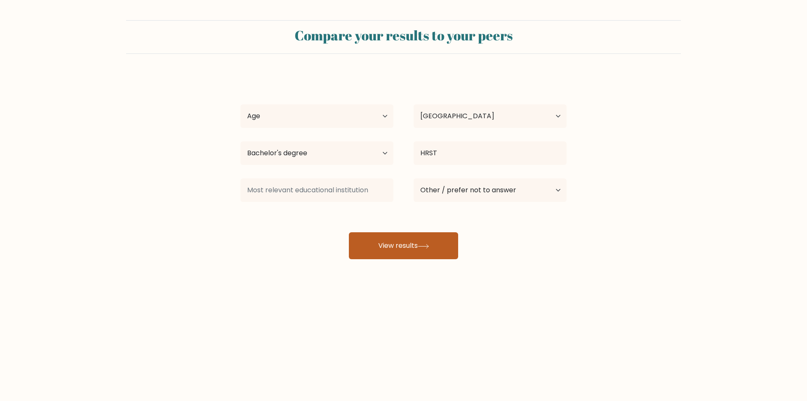
click at [416, 248] on button "View results" at bounding box center [403, 245] width 109 height 27
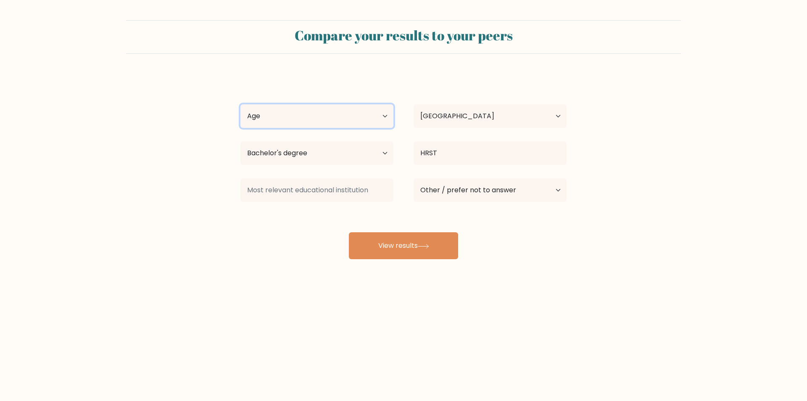
click at [304, 110] on select "Age Under [DEMOGRAPHIC_DATA] [DEMOGRAPHIC_DATA] [DEMOGRAPHIC_DATA] [DEMOGRAPHIC…" at bounding box center [316, 116] width 153 height 24
select select "25_34"
click at [240, 104] on select "Age Under [DEMOGRAPHIC_DATA] [DEMOGRAPHIC_DATA] [DEMOGRAPHIC_DATA] [DEMOGRAPHIC…" at bounding box center [316, 116] width 153 height 24
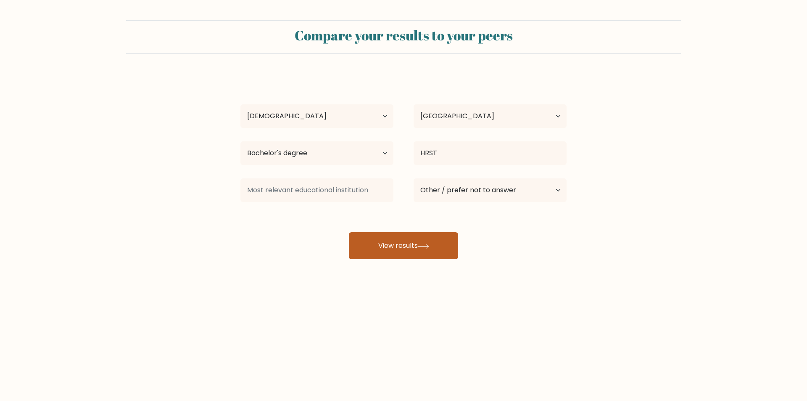
click at [398, 241] on button "View results" at bounding box center [403, 245] width 109 height 27
click at [257, 169] on div "[PERSON_NAME] Age Under [DEMOGRAPHIC_DATA] [DEMOGRAPHIC_DATA] [DEMOGRAPHIC_DATA…" at bounding box center [403, 166] width 336 height 185
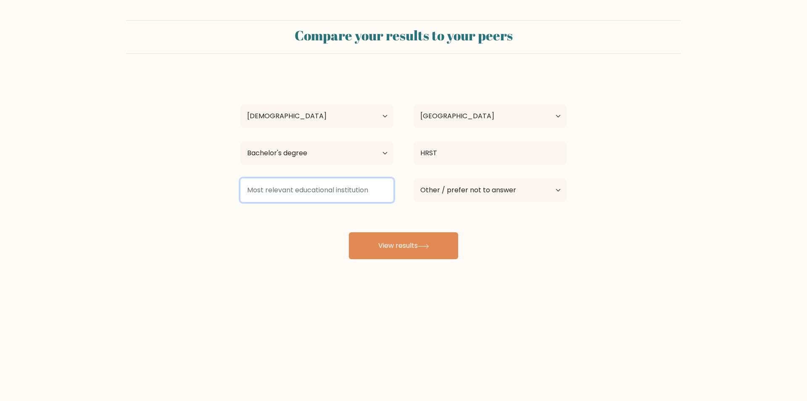
click at [278, 187] on input at bounding box center [316, 190] width 153 height 24
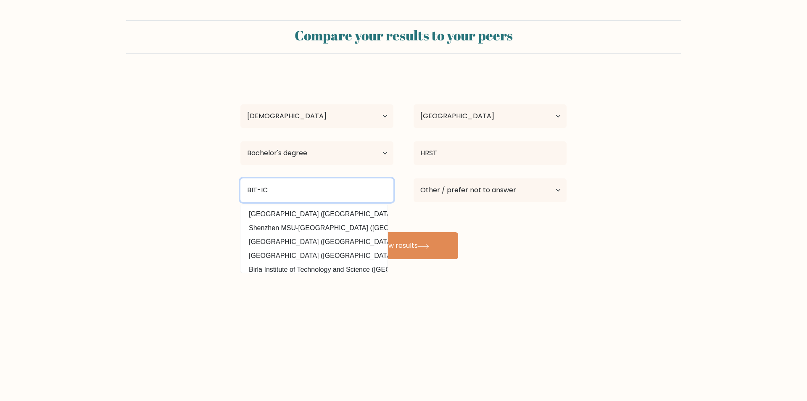
type input "BIT-IC"
click at [481, 319] on body "Compare your results to your peers Cherish Pesay Age Under [DEMOGRAPHIC_DATA] […" at bounding box center [403, 200] width 807 height 401
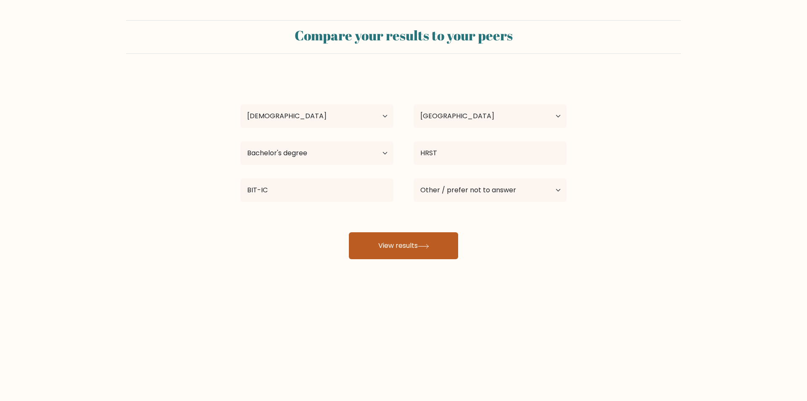
click at [402, 250] on button "View results" at bounding box center [403, 245] width 109 height 27
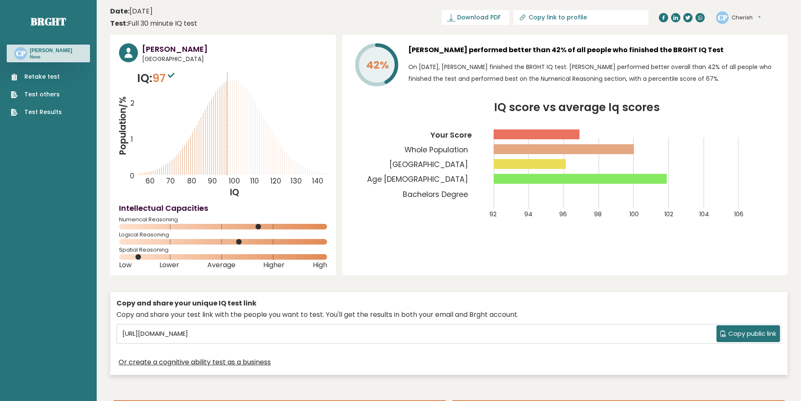
click at [42, 75] on link "Retake test" at bounding box center [36, 76] width 51 height 9
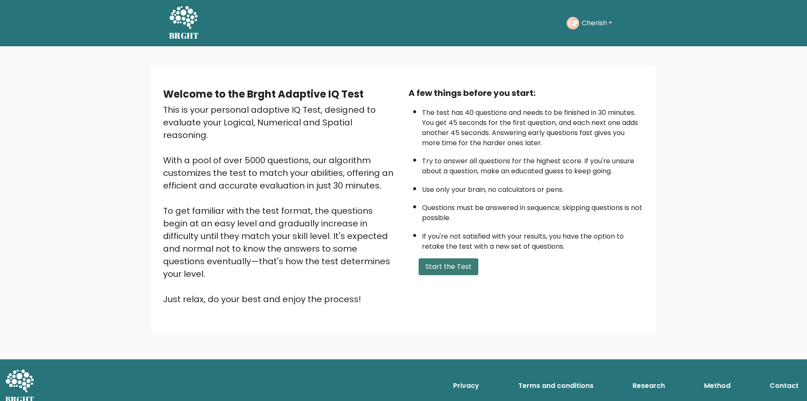
click at [440, 273] on button "Start the Test" at bounding box center [449, 266] width 60 height 17
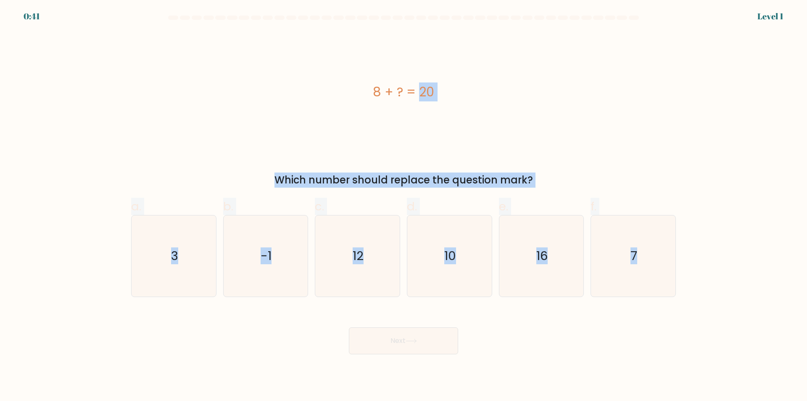
drag, startPoint x: 713, startPoint y: 283, endPoint x: 370, endPoint y: 87, distance: 395.4
click at [370, 87] on form "a. 3" at bounding box center [403, 185] width 807 height 338
copy form "8 + ? = 20 Which number should replace the question mark? a. 3 b. -1 c. 12 d. 1…"
click at [350, 266] on icon "12" at bounding box center [357, 255] width 81 height 81
click at [404, 206] on input "c. 12" at bounding box center [404, 203] width 0 height 5
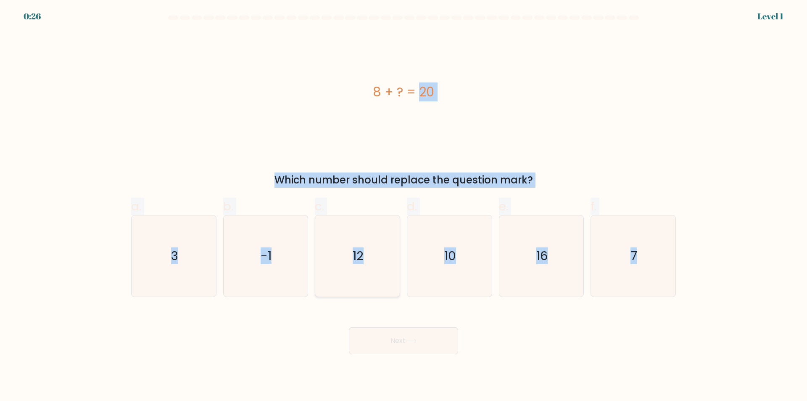
radio input "true"
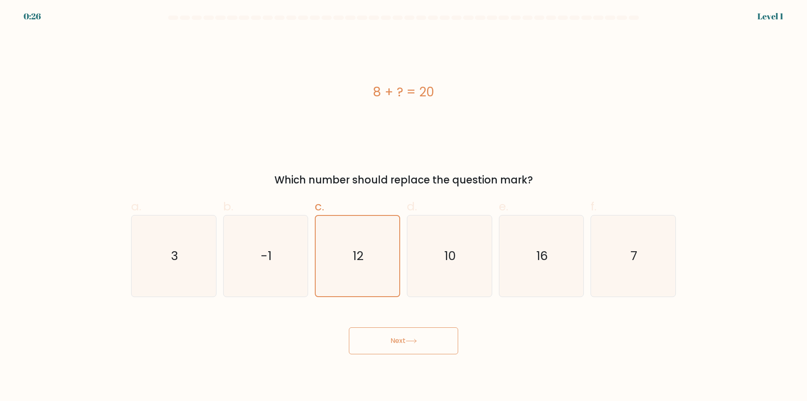
click at [391, 345] on button "Next" at bounding box center [403, 340] width 109 height 27
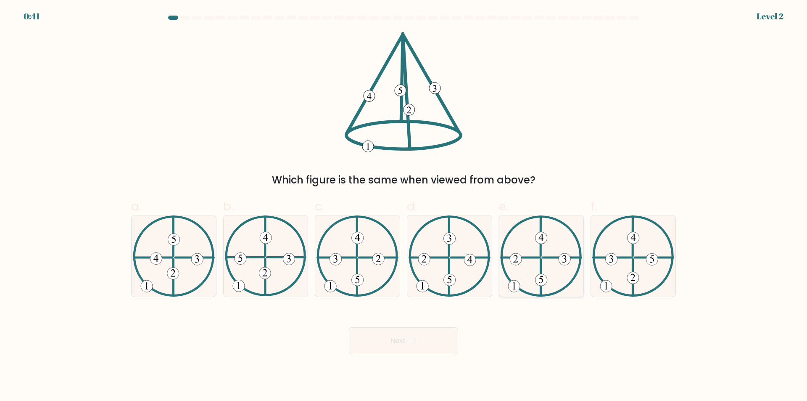
click at [516, 259] on icon at bounding box center [516, 258] width 5 height 7
click at [404, 206] on input "e." at bounding box center [404, 203] width 0 height 5
radio input "true"
click at [415, 338] on button "Next" at bounding box center [403, 340] width 109 height 27
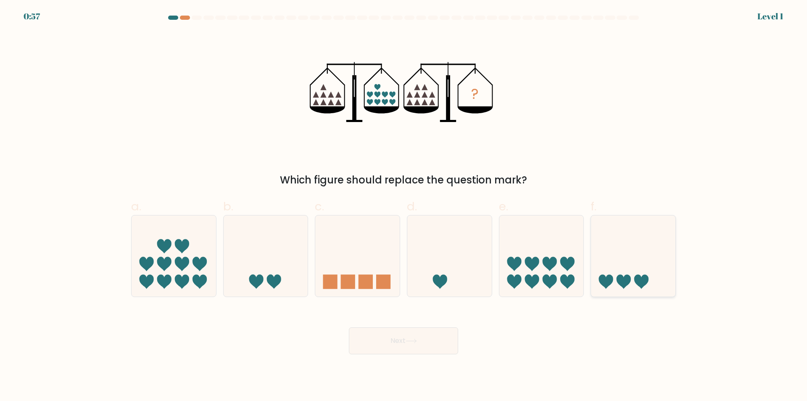
click at [619, 260] on icon at bounding box center [633, 256] width 85 height 70
click at [404, 206] on input "f." at bounding box center [404, 203] width 0 height 5
radio input "true"
click at [422, 341] on button "Next" at bounding box center [403, 340] width 109 height 27
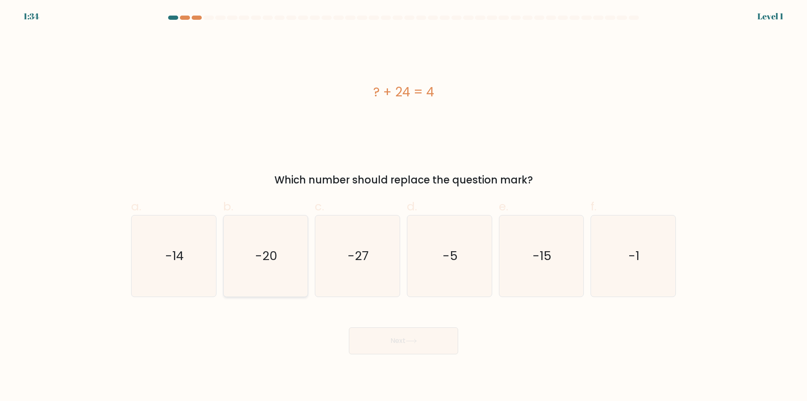
click at [277, 263] on text "-20" at bounding box center [266, 256] width 22 height 17
click at [404, 206] on input "b. -20" at bounding box center [404, 203] width 0 height 5
radio input "true"
click at [409, 339] on icon at bounding box center [411, 340] width 11 height 5
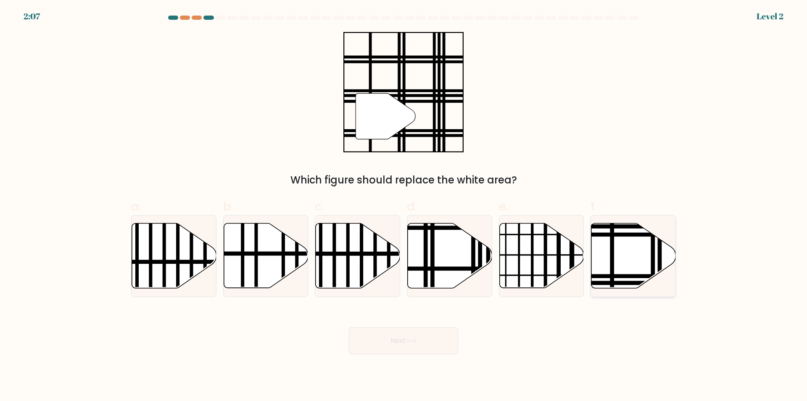
click at [636, 265] on icon at bounding box center [634, 255] width 85 height 65
click at [404, 206] on input "f." at bounding box center [404, 203] width 0 height 5
radio input "true"
click at [415, 338] on button "Next" at bounding box center [403, 340] width 109 height 27
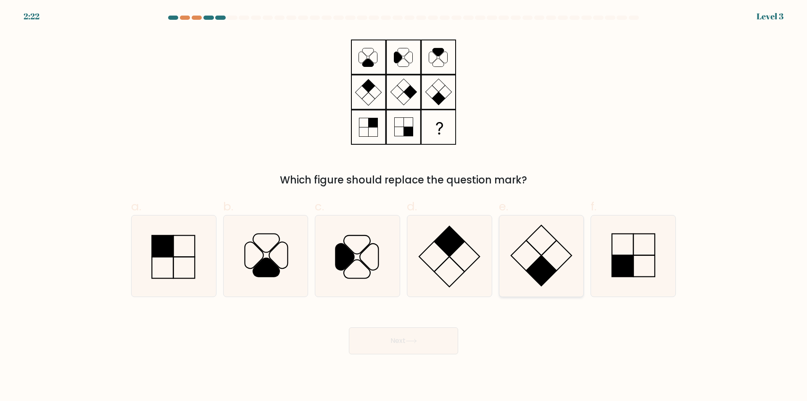
click at [524, 252] on icon at bounding box center [541, 255] width 81 height 81
click at [404, 206] on input "e." at bounding box center [404, 203] width 0 height 5
radio input "true"
click at [391, 337] on button "Next" at bounding box center [403, 340] width 109 height 27
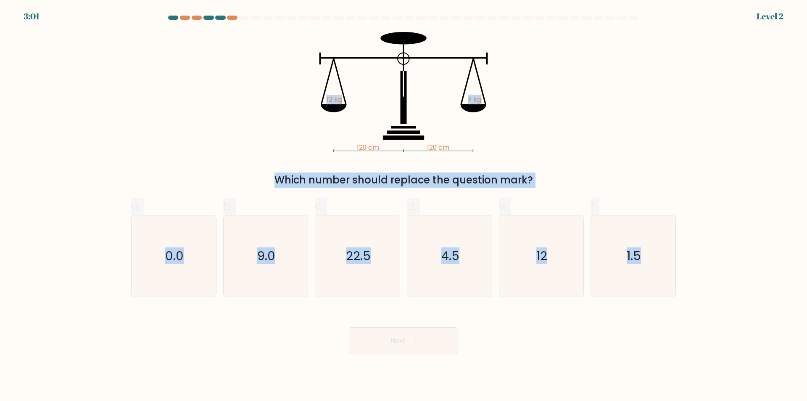
drag, startPoint x: 684, startPoint y: 288, endPoint x: 307, endPoint y: 45, distance: 448.0
click at [307, 45] on form at bounding box center [403, 185] width 807 height 338
click at [767, 138] on form at bounding box center [403, 185] width 807 height 338
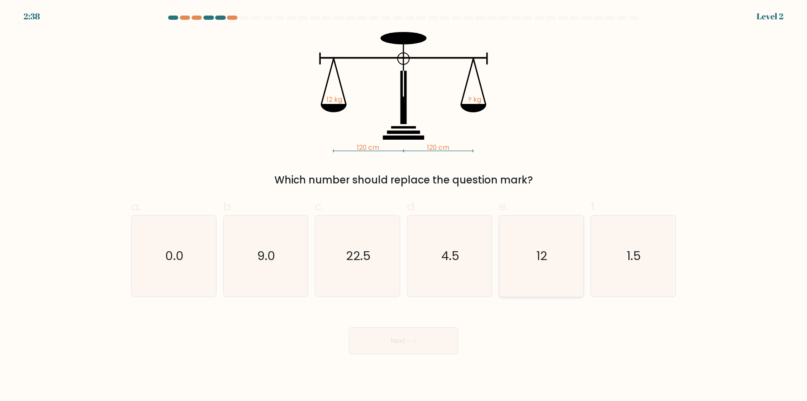
click at [535, 259] on icon "12" at bounding box center [541, 255] width 81 height 81
click at [404, 206] on input "e. 12" at bounding box center [404, 203] width 0 height 5
radio input "true"
click at [377, 349] on button "Next" at bounding box center [403, 340] width 109 height 27
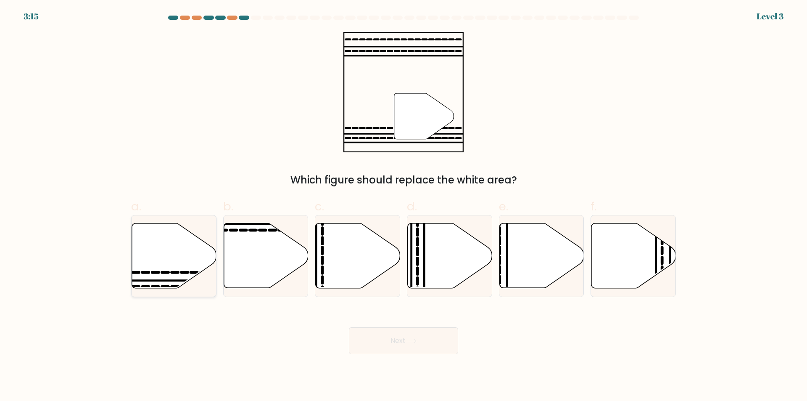
click at [199, 255] on icon at bounding box center [174, 255] width 85 height 65
click at [404, 206] on input "a." at bounding box center [404, 203] width 0 height 5
radio input "true"
click at [410, 338] on icon at bounding box center [411, 340] width 11 height 5
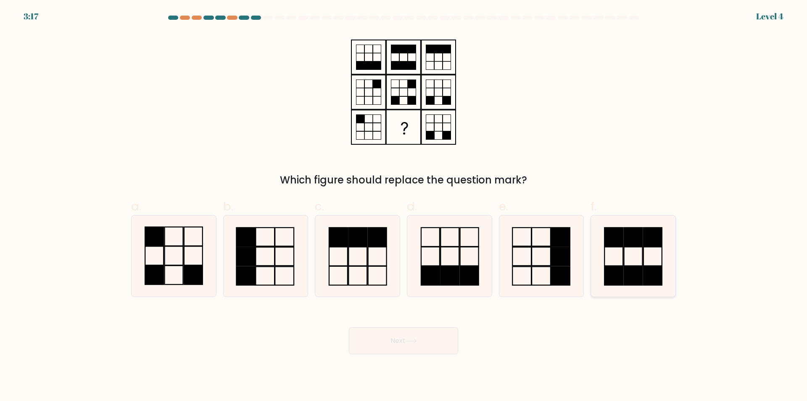
click at [605, 235] on rect at bounding box center [614, 236] width 18 height 19
click at [404, 206] on input "f." at bounding box center [404, 203] width 0 height 5
radio input "true"
click at [404, 344] on button "Next" at bounding box center [403, 340] width 109 height 27
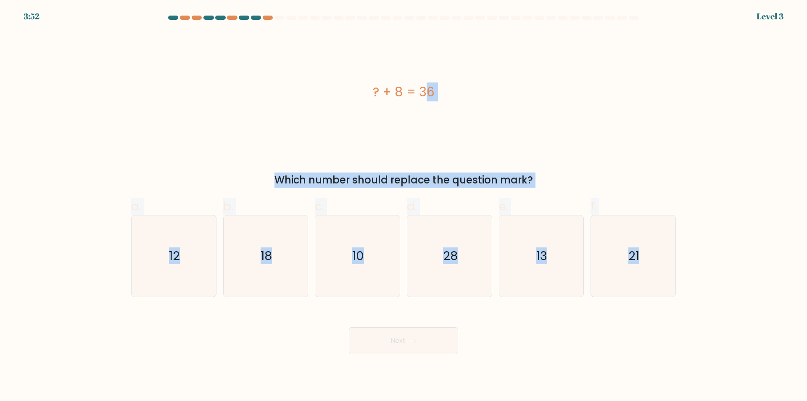
drag, startPoint x: 710, startPoint y: 282, endPoint x: 291, endPoint y: 74, distance: 467.8
click at [291, 74] on form "a." at bounding box center [403, 185] width 807 height 338
copy form "? + 8 = 36 Which number should replace the question mark? a. 12 b. 18 c. 10 d. …"
click at [462, 261] on icon "28" at bounding box center [449, 255] width 81 height 81
click at [404, 206] on input "d. 28" at bounding box center [404, 203] width 0 height 5
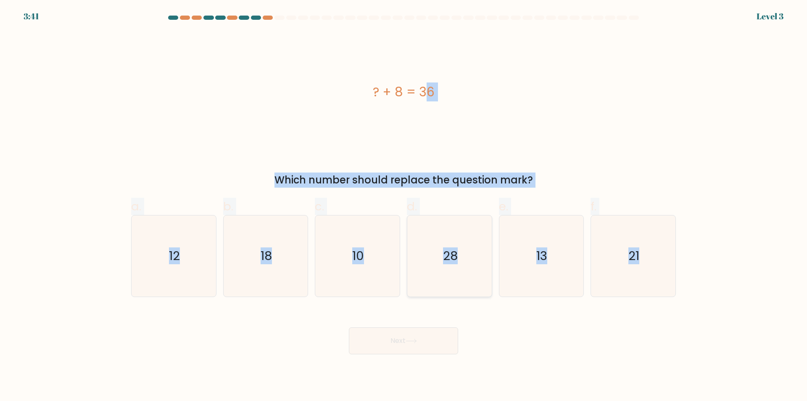
radio input "true"
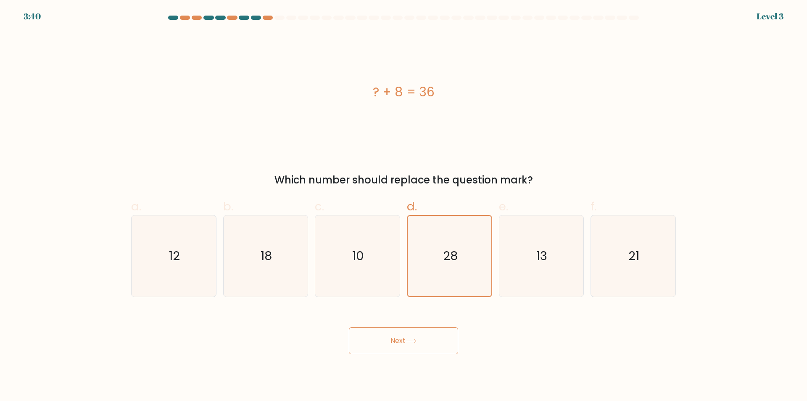
click at [407, 343] on button "Next" at bounding box center [403, 340] width 109 height 27
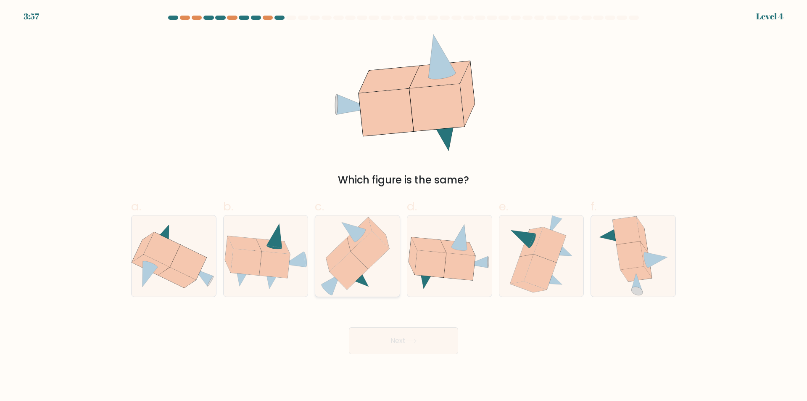
click at [339, 254] on icon at bounding box center [338, 255] width 24 height 34
click at [404, 206] on input "c." at bounding box center [404, 203] width 0 height 5
radio input "true"
click at [386, 345] on button "Next" at bounding box center [403, 340] width 109 height 27
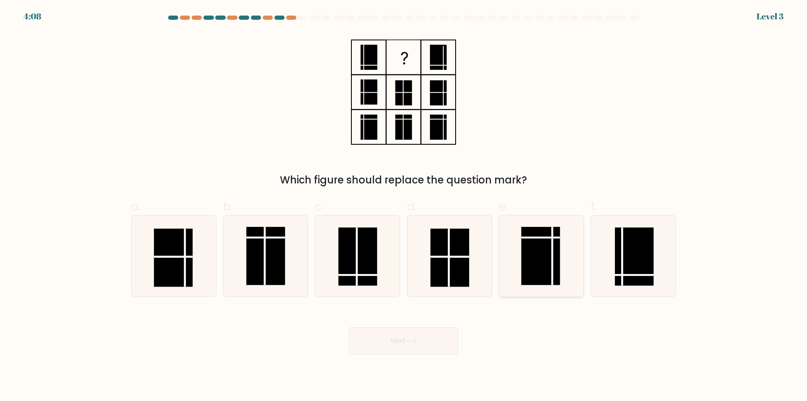
click at [542, 254] on rect at bounding box center [541, 256] width 39 height 58
click at [404, 206] on input "e." at bounding box center [404, 203] width 0 height 5
radio input "true"
click at [416, 341] on icon at bounding box center [411, 341] width 10 height 4
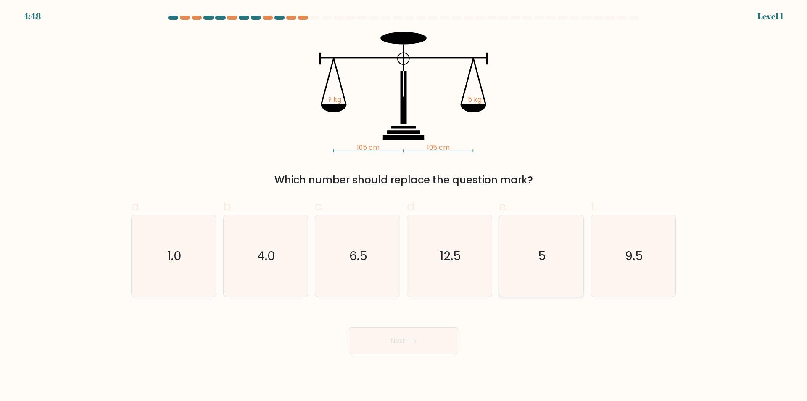
click at [514, 272] on icon "5" at bounding box center [541, 255] width 81 height 81
click at [404, 206] on input "e. 5" at bounding box center [404, 203] width 0 height 5
radio input "true"
click at [397, 337] on button "Next" at bounding box center [403, 340] width 109 height 27
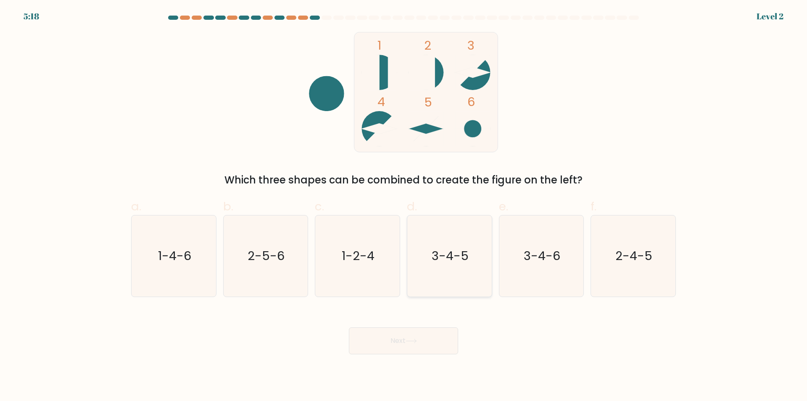
click at [462, 268] on icon "3-4-5" at bounding box center [449, 255] width 81 height 81
click at [404, 206] on input "d. 3-4-5" at bounding box center [404, 203] width 0 height 5
radio input "true"
click at [406, 342] on button "Next" at bounding box center [403, 340] width 109 height 27
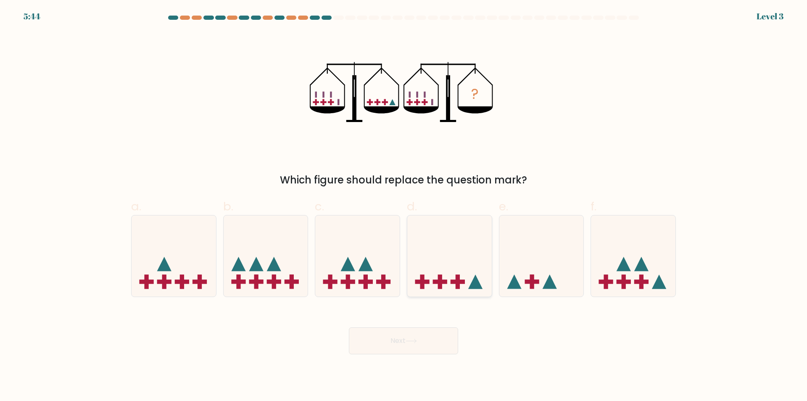
click at [455, 269] on icon at bounding box center [449, 256] width 85 height 70
click at [404, 206] on input "d." at bounding box center [404, 203] width 0 height 5
radio input "true"
click at [421, 334] on button "Next" at bounding box center [403, 340] width 109 height 27
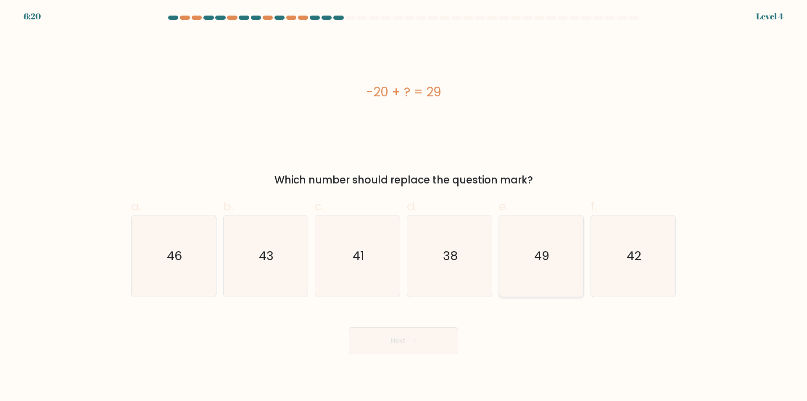
click at [543, 265] on icon "49" at bounding box center [541, 255] width 81 height 81
click at [404, 206] on input "e. 49" at bounding box center [404, 203] width 0 height 5
radio input "true"
click at [401, 339] on button "Next" at bounding box center [403, 340] width 109 height 27
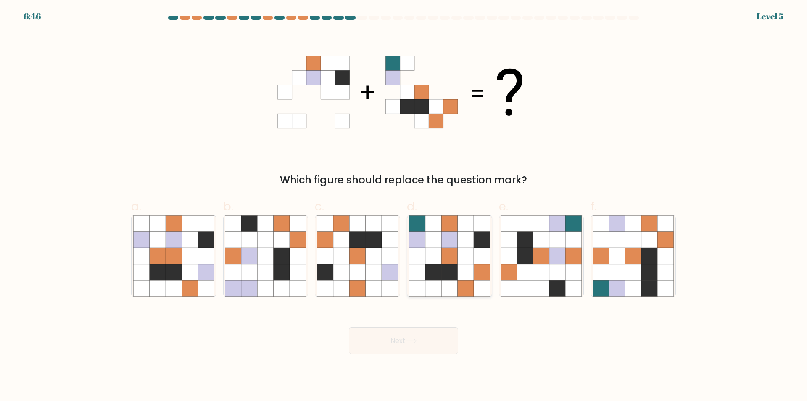
click at [423, 240] on icon at bounding box center [417, 240] width 16 height 16
click at [404, 206] on input "d." at bounding box center [404, 203] width 0 height 5
radio input "true"
click at [376, 344] on button "Next" at bounding box center [403, 340] width 109 height 27
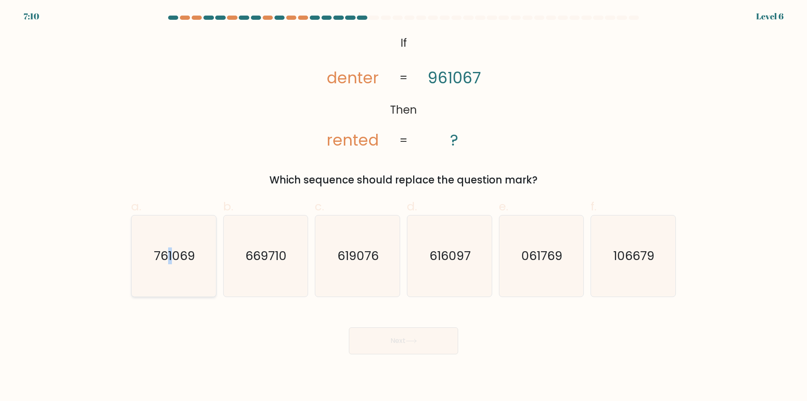
click at [171, 258] on text "761069" at bounding box center [174, 256] width 41 height 17
click at [190, 264] on text "761069" at bounding box center [174, 256] width 41 height 17
click at [404, 206] on input "a. 761069" at bounding box center [404, 203] width 0 height 5
radio input "true"
click at [417, 346] on button "Next" at bounding box center [403, 340] width 109 height 27
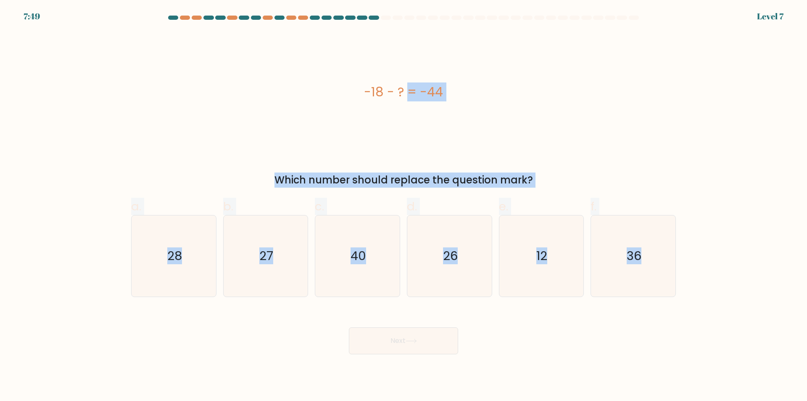
drag, startPoint x: 681, startPoint y: 273, endPoint x: 330, endPoint y: 67, distance: 407.2
click at [330, 67] on form "a." at bounding box center [403, 185] width 807 height 338
copy form "-18 - ? = -44 Which number should replace the question mark? a. 28 b. 27 c. 40 …"
click at [450, 265] on icon "26" at bounding box center [449, 255] width 81 height 81
click at [404, 206] on input "d. 26" at bounding box center [404, 203] width 0 height 5
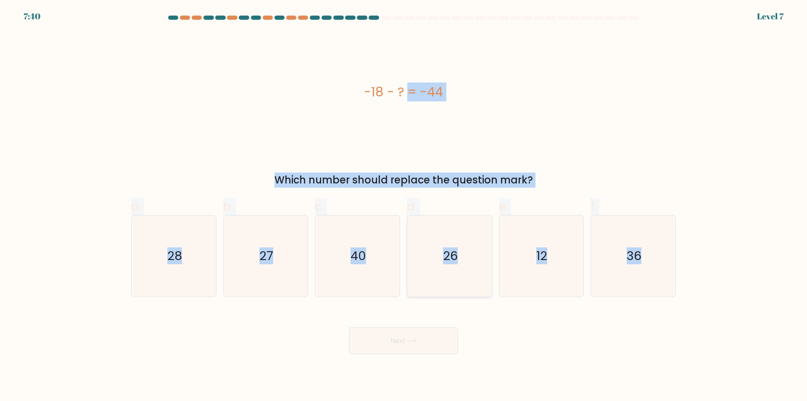
radio input "true"
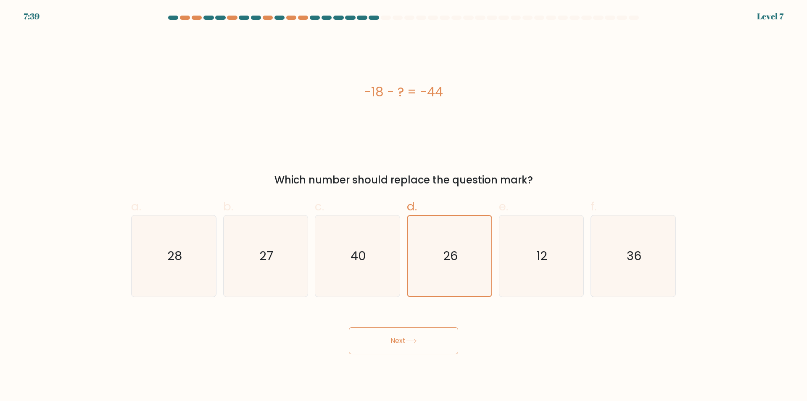
click at [417, 344] on button "Next" at bounding box center [403, 340] width 109 height 27
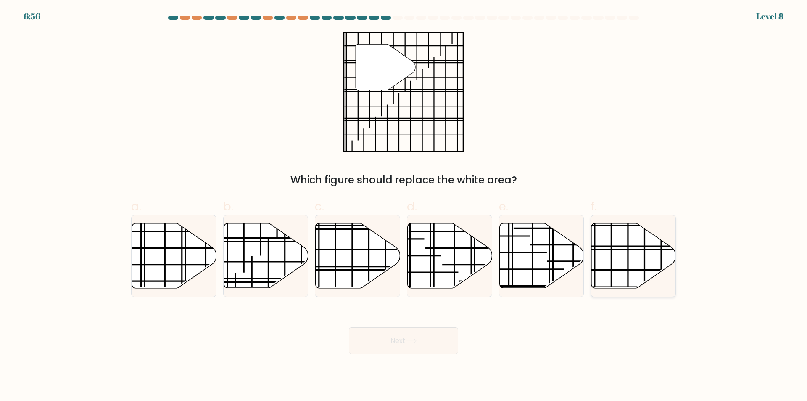
click at [620, 258] on icon at bounding box center [634, 255] width 85 height 65
click at [404, 206] on input "f." at bounding box center [404, 203] width 0 height 5
radio input "true"
click at [417, 341] on icon at bounding box center [411, 340] width 11 height 5
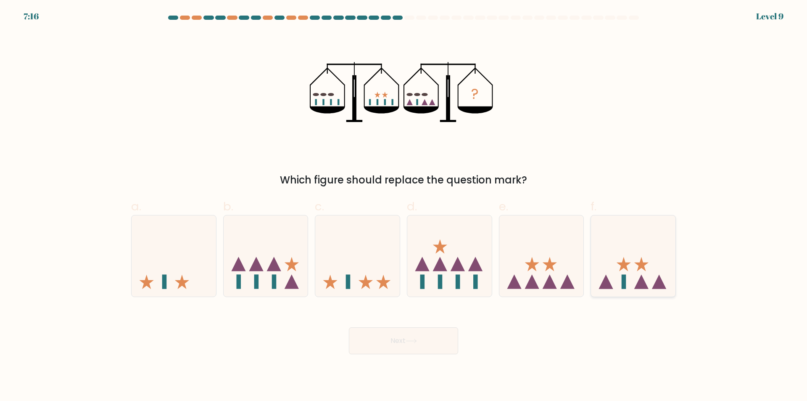
click at [621, 279] on icon at bounding box center [633, 256] width 85 height 70
click at [404, 206] on input "f." at bounding box center [404, 203] width 0 height 5
radio input "true"
click at [411, 341] on icon at bounding box center [411, 341] width 10 height 4
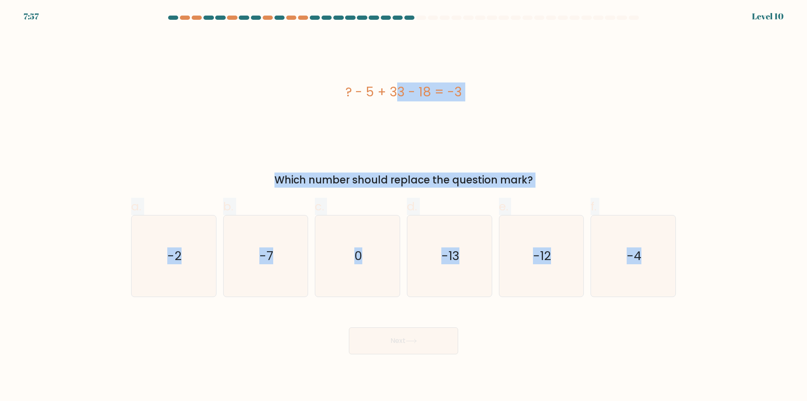
drag, startPoint x: 766, startPoint y: 293, endPoint x: 327, endPoint y: 36, distance: 509.1
click at [327, 36] on form "a. 0" at bounding box center [403, 185] width 807 height 338
copy form "? - 5 + 33 - 18 = -3 Which number should replace the question mark? a. -2 b. -7…"
click at [463, 259] on icon "-13" at bounding box center [449, 255] width 81 height 81
click at [404, 206] on input "d. -13" at bounding box center [404, 203] width 0 height 5
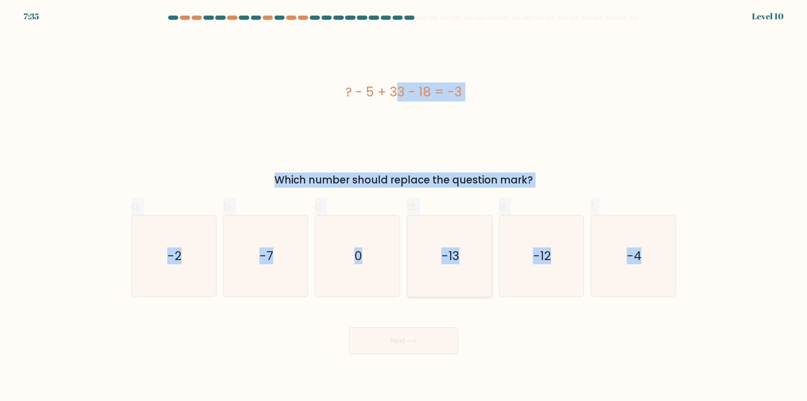
radio input "true"
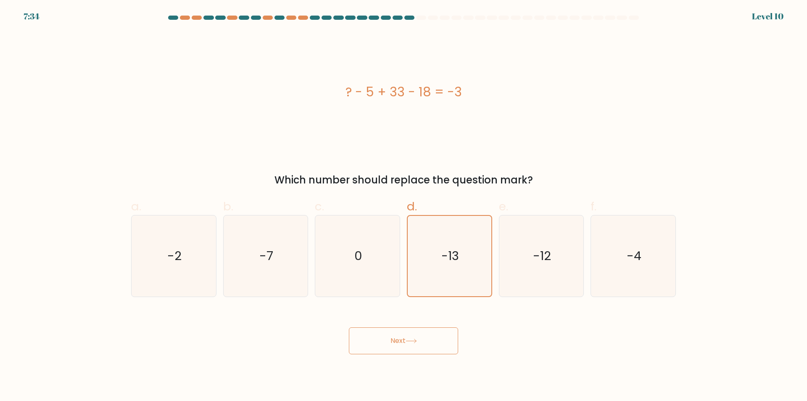
click at [404, 346] on button "Next" at bounding box center [403, 340] width 109 height 27
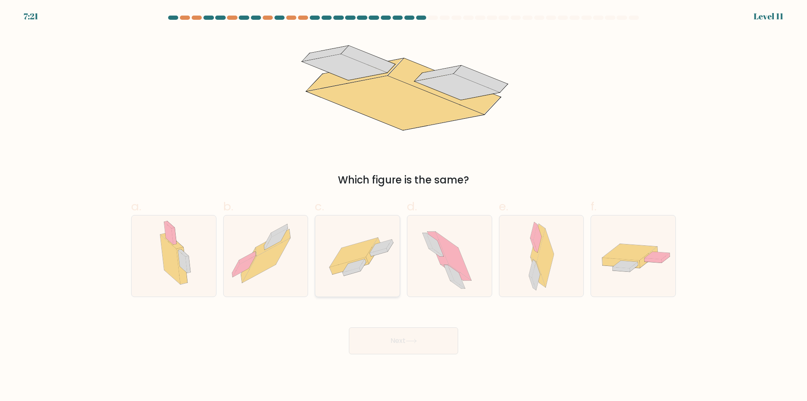
click at [369, 243] on icon at bounding box center [354, 252] width 48 height 29
click at [404, 206] on input "c." at bounding box center [404, 203] width 0 height 5
radio input "true"
click at [399, 342] on button "Next" at bounding box center [403, 340] width 109 height 27
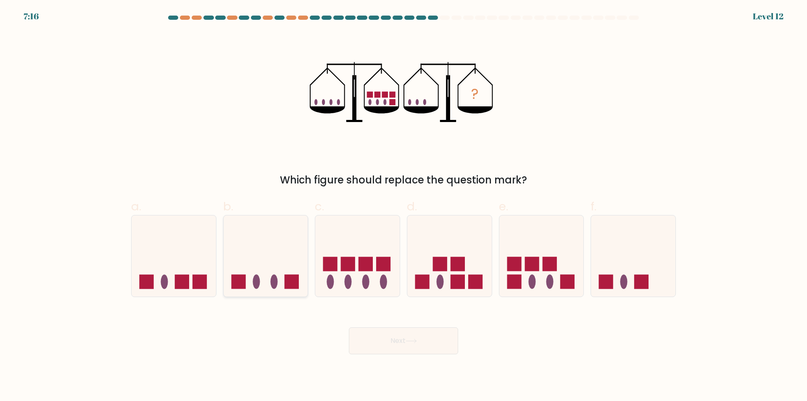
click at [274, 280] on ellipse at bounding box center [273, 281] width 7 height 14
click at [404, 206] on input "b." at bounding box center [404, 203] width 0 height 5
radio input "true"
click at [412, 338] on button "Next" at bounding box center [403, 340] width 109 height 27
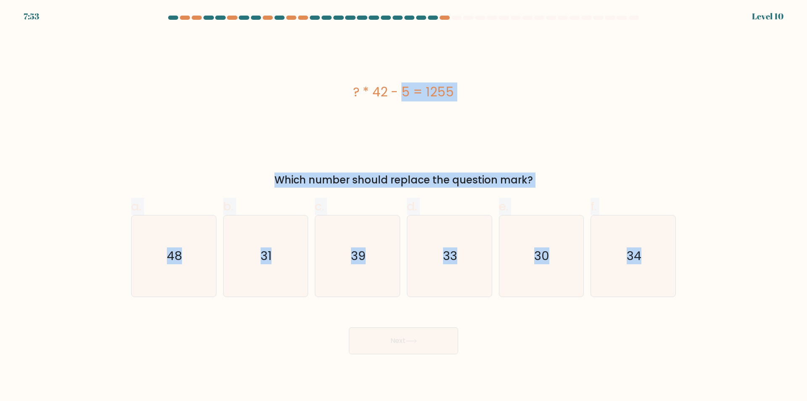
drag, startPoint x: 685, startPoint y: 275, endPoint x: 352, endPoint y: 97, distance: 377.3
click at [352, 97] on form "a." at bounding box center [403, 185] width 807 height 338
copy form "? * 42 - 5 = 1255 Which number should replace the question mark? a. 48 b. 31 c.…"
click at [564, 276] on icon "30" at bounding box center [541, 255] width 81 height 81
click at [404, 206] on input "e. 30" at bounding box center [404, 203] width 0 height 5
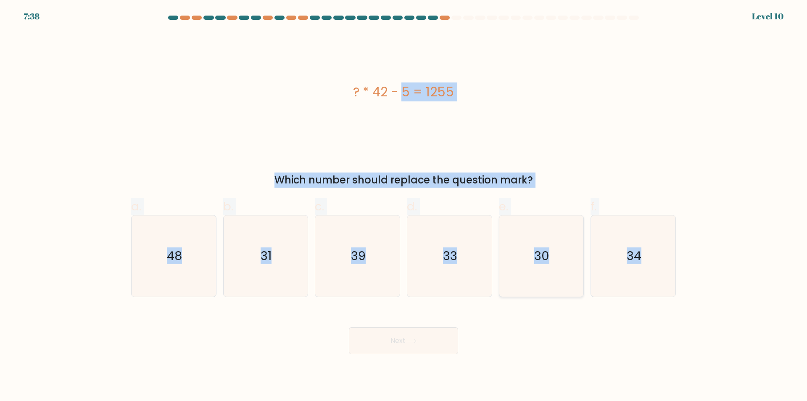
radio input "true"
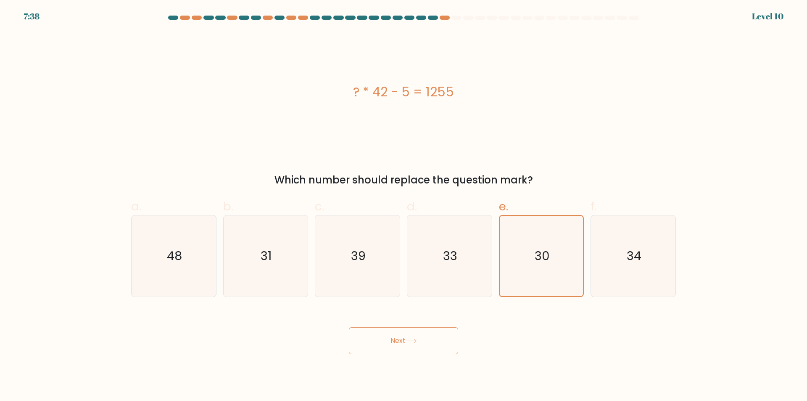
click at [407, 340] on button "Next" at bounding box center [403, 340] width 109 height 27
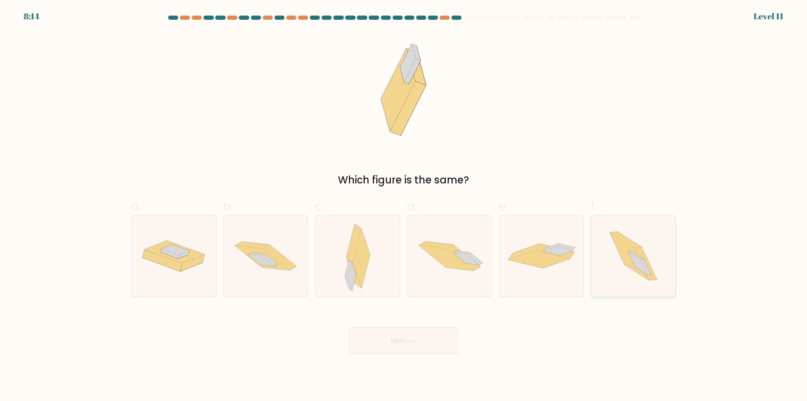
click at [640, 261] on icon at bounding box center [638, 263] width 18 height 23
click at [404, 206] on input "f." at bounding box center [404, 203] width 0 height 5
radio input "true"
click at [404, 344] on button "Next" at bounding box center [403, 340] width 109 height 27
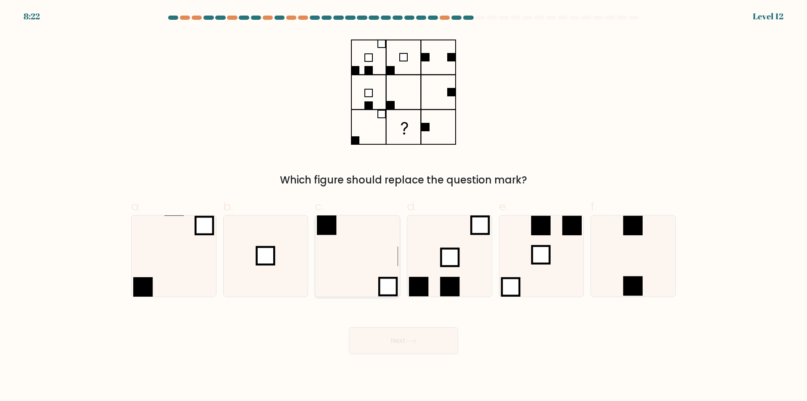
click at [364, 278] on icon at bounding box center [357, 255] width 81 height 81
click at [404, 206] on input "c." at bounding box center [404, 203] width 0 height 5
radio input "true"
click at [408, 343] on icon at bounding box center [411, 340] width 11 height 5
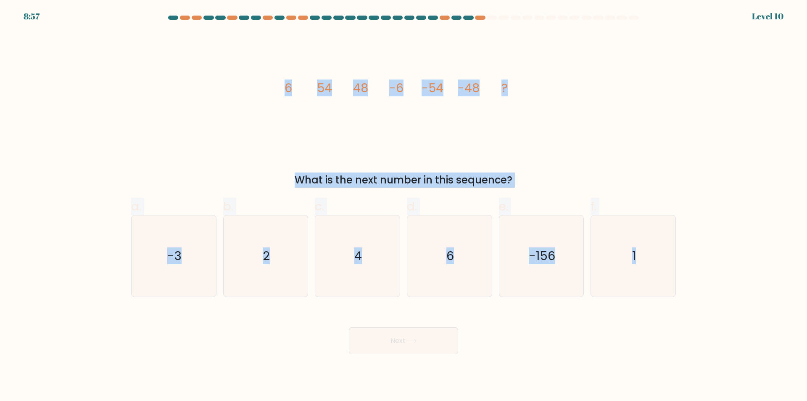
drag, startPoint x: 769, startPoint y: 298, endPoint x: 279, endPoint y: 87, distance: 534.0
click at [279, 87] on form at bounding box center [403, 185] width 807 height 338
copy form "6 54 48 -6 -54 -48 ? What is the next number in this sequence? a. -3 b. 2 c. 4 …"
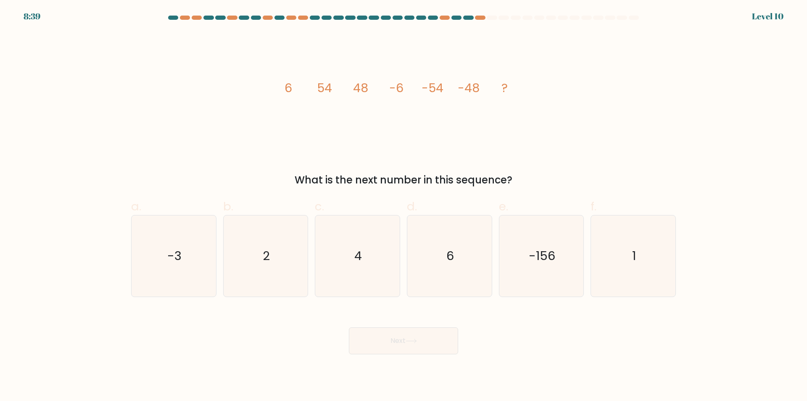
click at [574, 332] on div "Next" at bounding box center [403, 330] width 555 height 47
click at [446, 261] on icon "6" at bounding box center [449, 255] width 81 height 81
click at [404, 206] on input "d. 6" at bounding box center [404, 203] width 0 height 5
radio input "true"
click at [407, 341] on button "Next" at bounding box center [403, 340] width 109 height 27
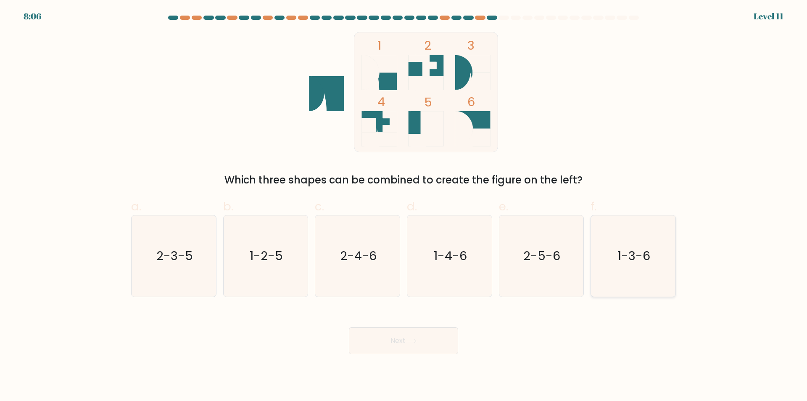
click at [637, 275] on icon "1-3-6" at bounding box center [633, 255] width 81 height 81
click at [404, 206] on input "f. 1-3-6" at bounding box center [404, 203] width 0 height 5
radio input "true"
click at [415, 346] on button "Next" at bounding box center [403, 340] width 109 height 27
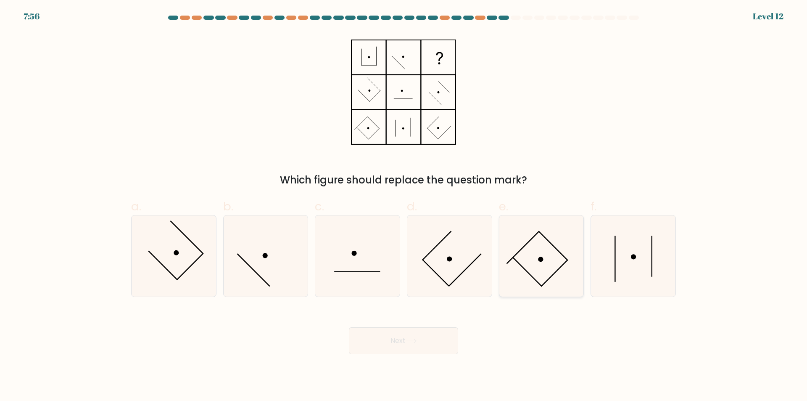
click at [551, 256] on icon at bounding box center [541, 255] width 81 height 81
click at [404, 206] on input "e." at bounding box center [404, 203] width 0 height 5
radio input "true"
click at [409, 339] on icon at bounding box center [411, 340] width 11 height 5
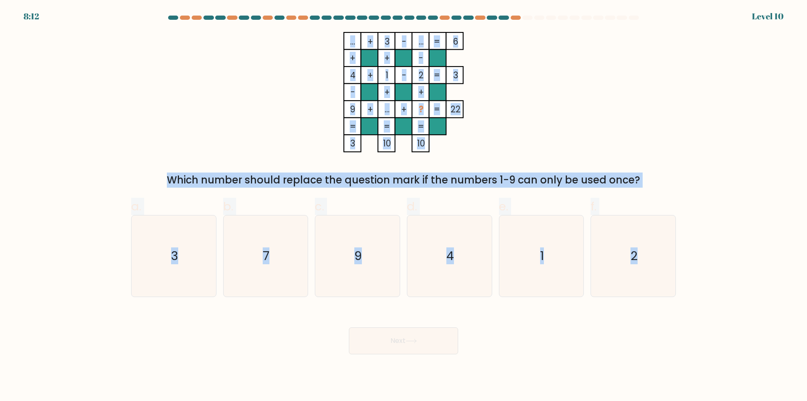
drag, startPoint x: 606, startPoint y: 247, endPoint x: 333, endPoint y: 32, distance: 347.3
click at [333, 32] on form at bounding box center [403, 185] width 807 height 338
click at [578, 54] on div "... + 3 - ... 6 + + - 4 + 1 - 2 3 - + + 9 + ... + ? = 22 = = = = 3 10 10 = Whic…" at bounding box center [403, 110] width 555 height 156
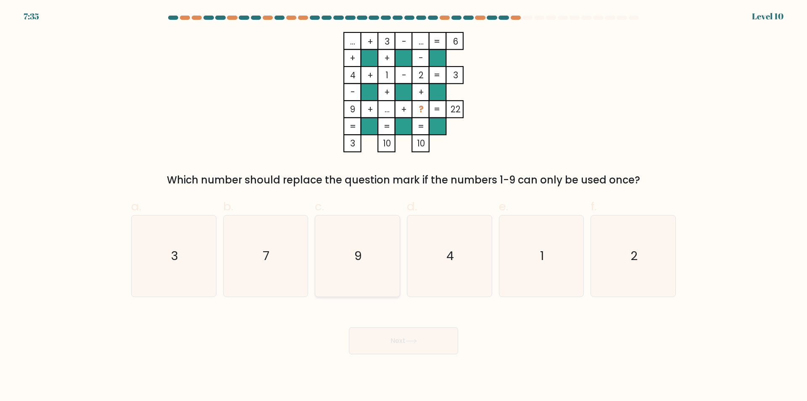
click at [359, 272] on icon "9" at bounding box center [357, 255] width 81 height 81
click at [404, 206] on input "c. 9" at bounding box center [404, 203] width 0 height 5
radio input "true"
click at [411, 342] on icon at bounding box center [411, 340] width 11 height 5
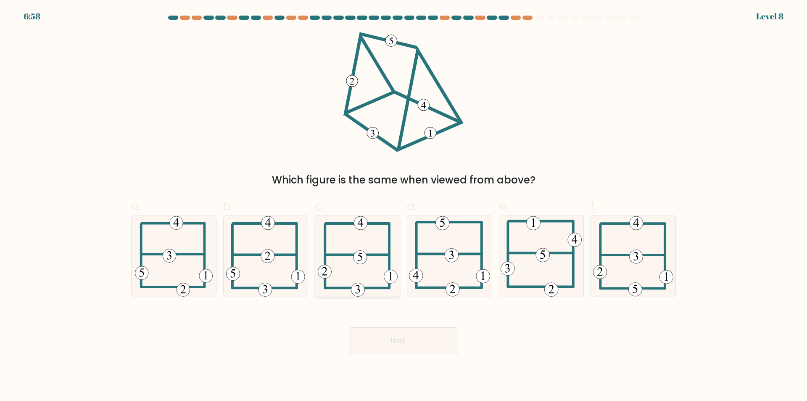
click at [367, 269] on icon at bounding box center [358, 255] width 80 height 81
click at [404, 206] on input "c." at bounding box center [404, 203] width 0 height 5
radio input "true"
click at [402, 343] on button "Next" at bounding box center [403, 340] width 109 height 27
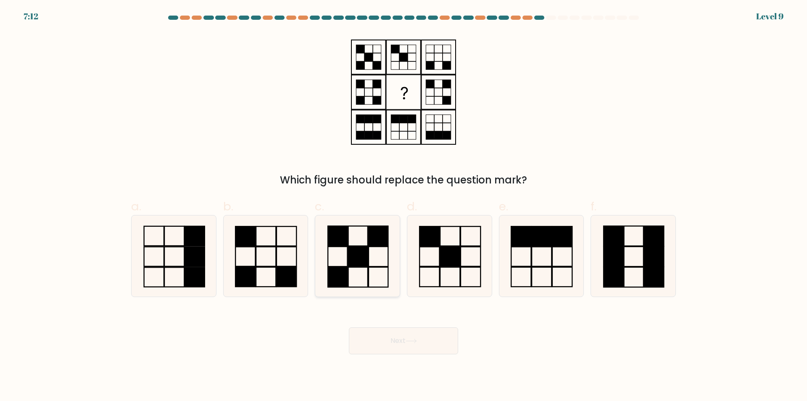
click at [323, 244] on icon at bounding box center [357, 255] width 81 height 81
click at [404, 206] on input "c." at bounding box center [404, 203] width 0 height 5
radio input "true"
click at [403, 332] on button "Next" at bounding box center [403, 340] width 109 height 27
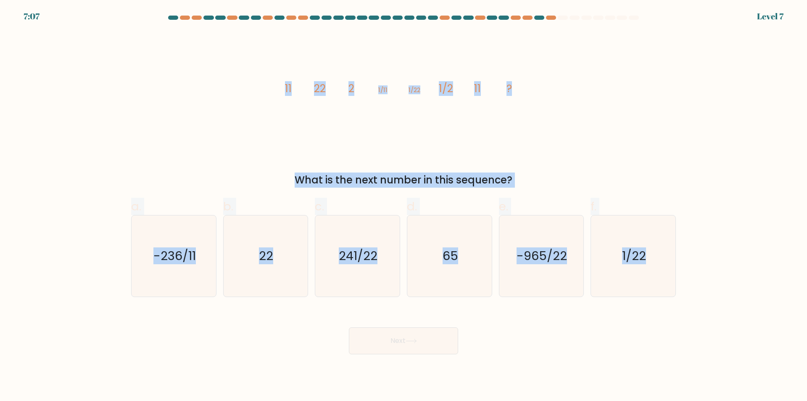
drag, startPoint x: 790, startPoint y: 292, endPoint x: 279, endPoint y: 80, distance: 553.0
click at [279, 80] on form at bounding box center [403, 185] width 807 height 338
copy form "11 22 2 1/11 1/22 1/2 11 ? What is the next number in this sequence? a. -236/11…"
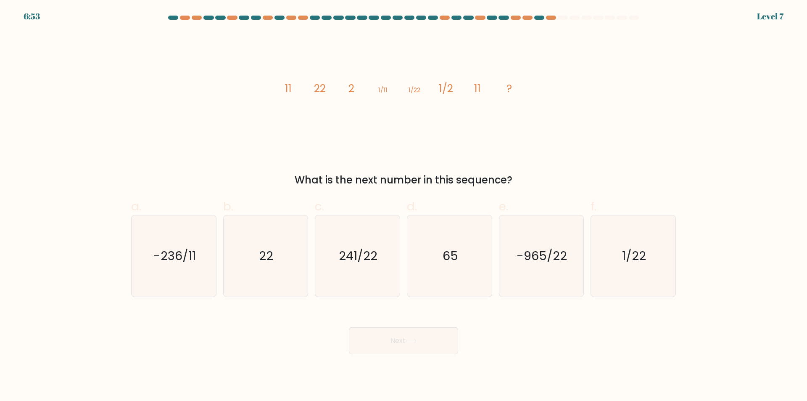
click at [607, 335] on div "Next" at bounding box center [403, 330] width 555 height 47
click at [242, 248] on icon "22" at bounding box center [265, 255] width 81 height 81
click at [404, 206] on input "b. 22" at bounding box center [404, 203] width 0 height 5
radio input "true"
click at [391, 349] on button "Next" at bounding box center [403, 340] width 109 height 27
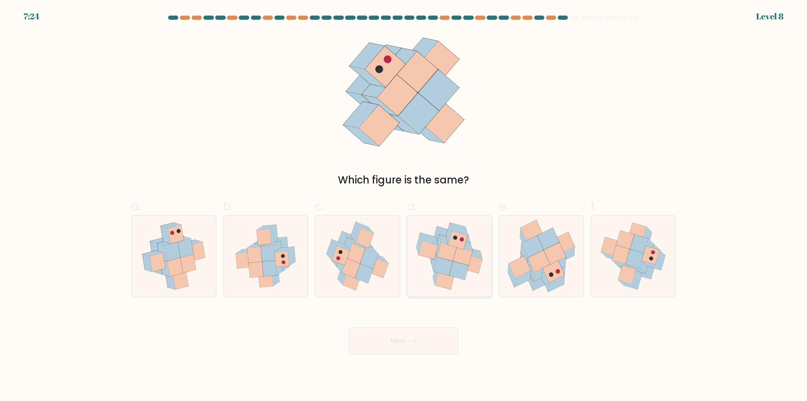
click at [464, 277] on icon at bounding box center [458, 270] width 19 height 18
click at [404, 206] on input "d." at bounding box center [404, 203] width 0 height 5
radio input "true"
click at [420, 345] on button "Next" at bounding box center [403, 340] width 109 height 27
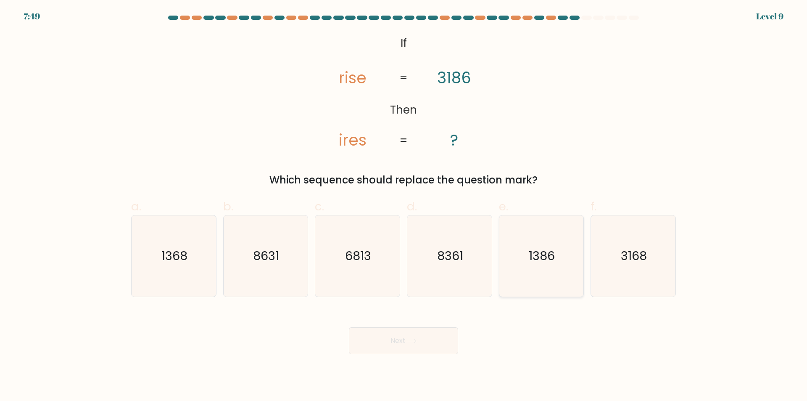
click at [542, 260] on text "1386" at bounding box center [542, 256] width 26 height 17
click at [404, 206] on input "e. 1386" at bounding box center [404, 203] width 0 height 5
radio input "true"
click at [407, 343] on button "Next" at bounding box center [403, 340] width 109 height 27
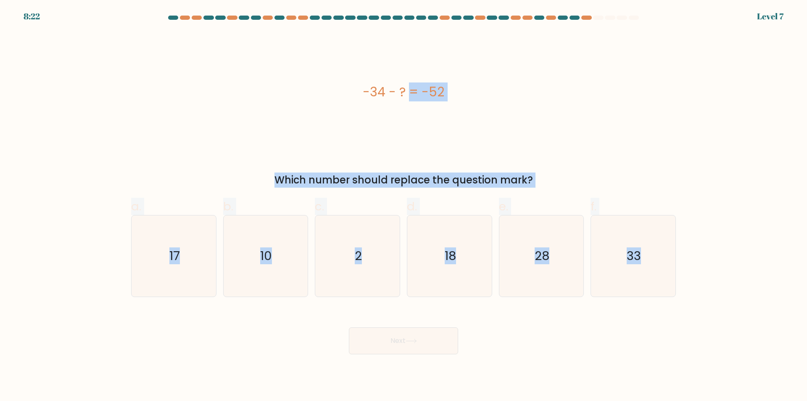
drag, startPoint x: 705, startPoint y: 262, endPoint x: 331, endPoint y: 79, distance: 416.6
click at [331, 79] on form "a. 2" at bounding box center [403, 185] width 807 height 338
copy form "-34 - ? = -52 Which number should replace the question mark? a. 17 b. 10 c. 2 d…"
click at [473, 253] on icon "18" at bounding box center [449, 255] width 81 height 81
click at [404, 206] on input "d. 18" at bounding box center [404, 203] width 0 height 5
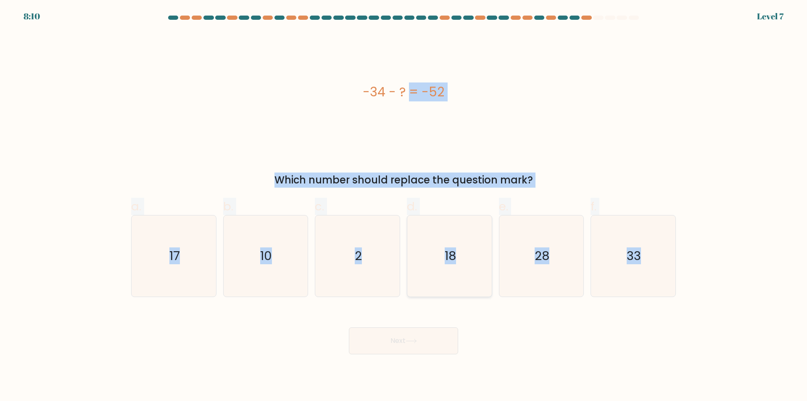
radio input "true"
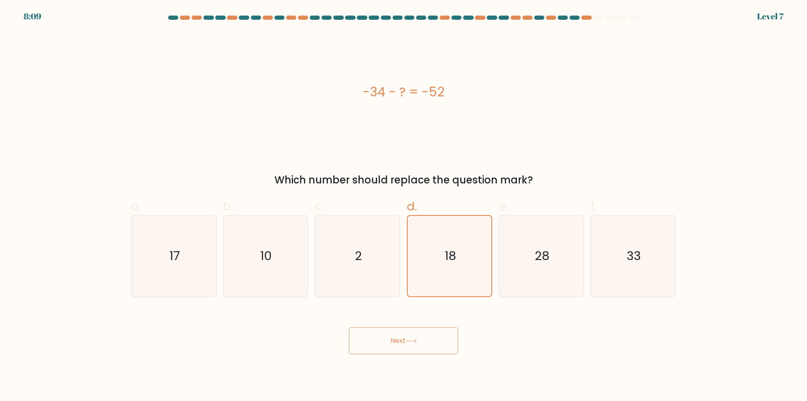
click at [415, 342] on icon at bounding box center [411, 340] width 11 height 5
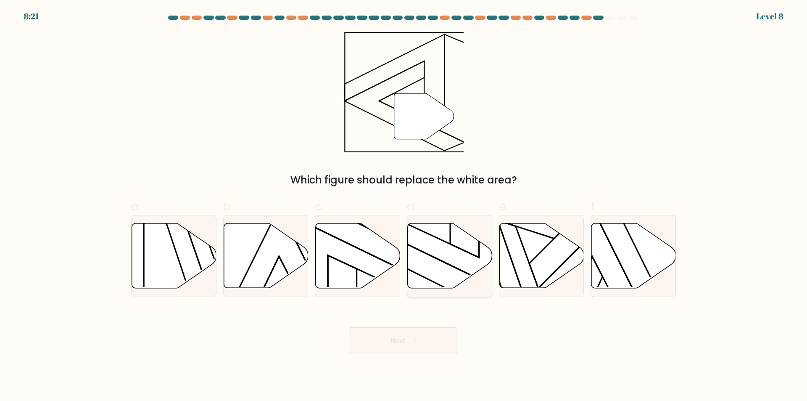
click at [450, 264] on icon at bounding box center [450, 255] width 85 height 65
click at [404, 206] on input "d." at bounding box center [404, 203] width 0 height 5
radio input "true"
click at [410, 340] on icon at bounding box center [411, 340] width 11 height 5
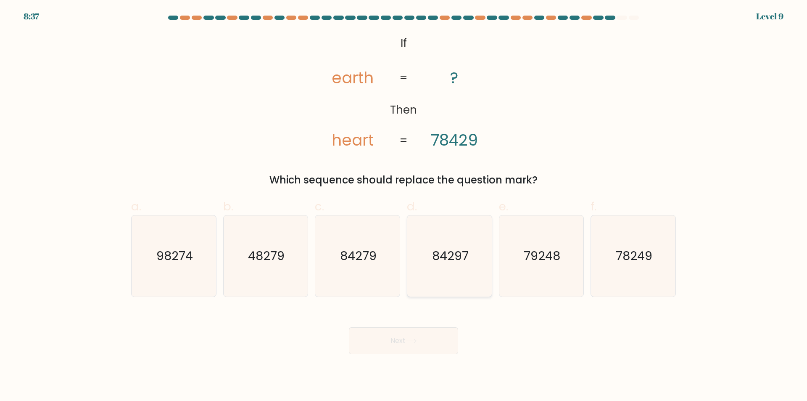
click at [467, 261] on text "84297" at bounding box center [450, 256] width 37 height 17
click at [404, 206] on input "d. 84297" at bounding box center [404, 203] width 0 height 5
radio input "true"
click at [422, 341] on button "Next" at bounding box center [403, 340] width 109 height 27
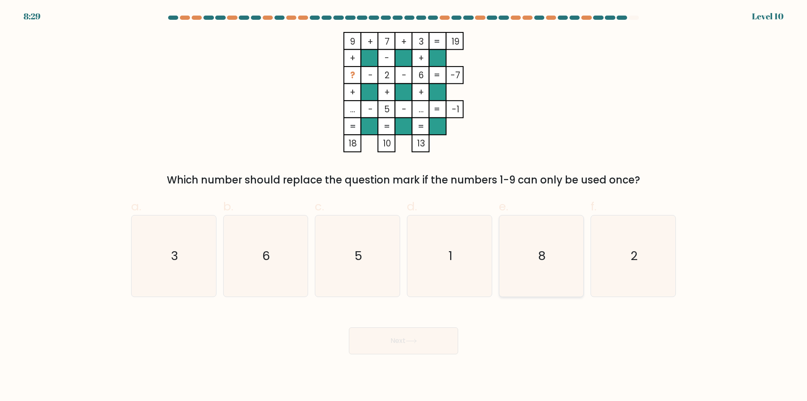
click at [557, 244] on icon "8" at bounding box center [541, 255] width 81 height 81
click at [404, 206] on input "e. 8" at bounding box center [404, 203] width 0 height 5
radio input "true"
click at [424, 339] on button "Next" at bounding box center [403, 340] width 109 height 27
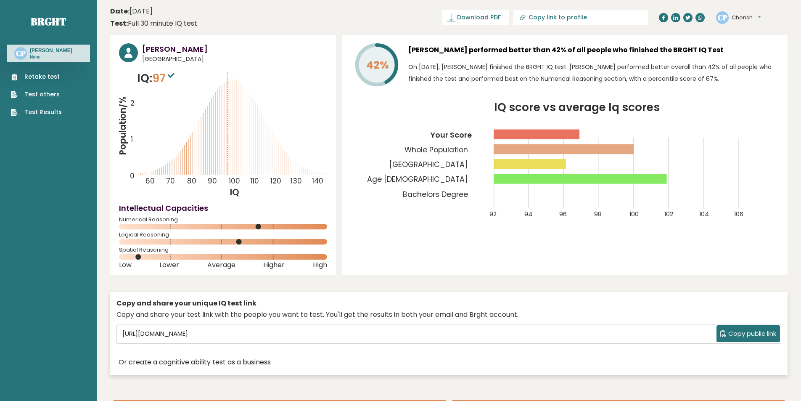
click at [171, 73] on icon at bounding box center [171, 75] width 7 height 5
click at [133, 108] on tspan "2" at bounding box center [132, 103] width 4 height 10
click at [132, 100] on tspan "2" at bounding box center [132, 103] width 4 height 10
click at [124, 140] on tspan "Population/%" at bounding box center [123, 125] width 12 height 59
click at [34, 110] on link "Test Results" at bounding box center [36, 112] width 51 height 9
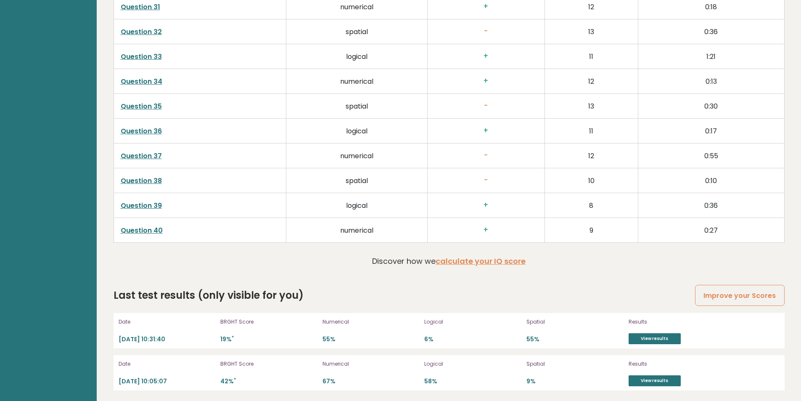
scroll to position [2173, 0]
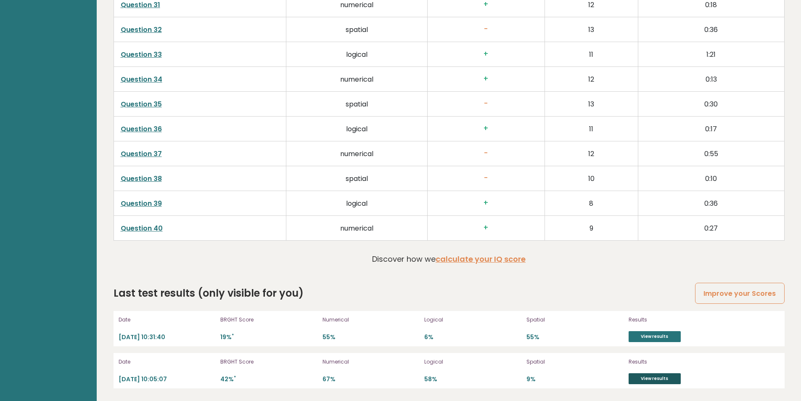
click at [661, 377] on link "View results" at bounding box center [654, 378] width 52 height 11
click at [656, 334] on link "View results" at bounding box center [654, 336] width 52 height 11
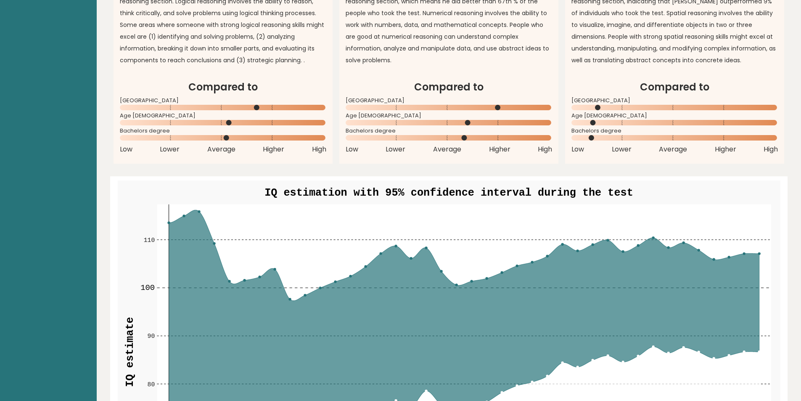
scroll to position [702, 0]
